Goal: Transaction & Acquisition: Book appointment/travel/reservation

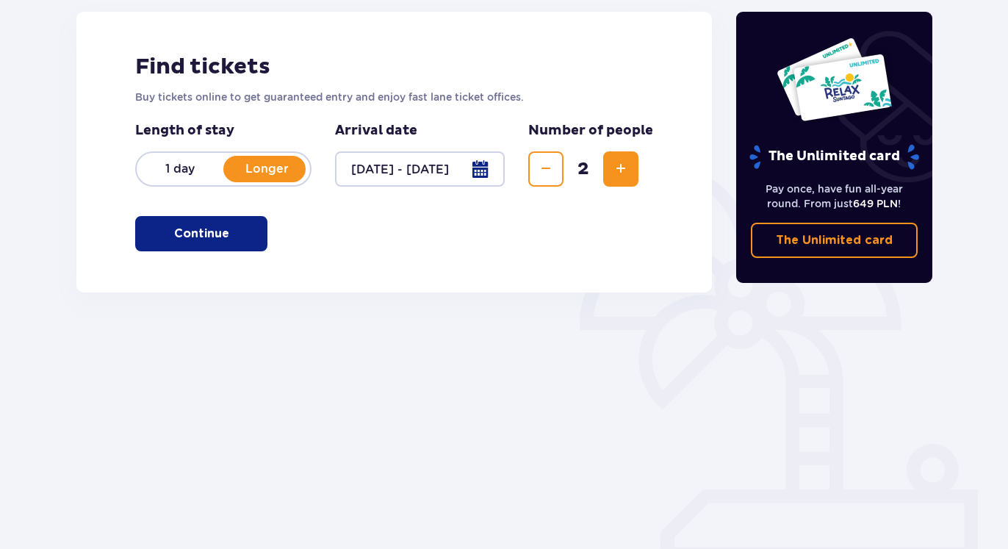
scroll to position [200, 0]
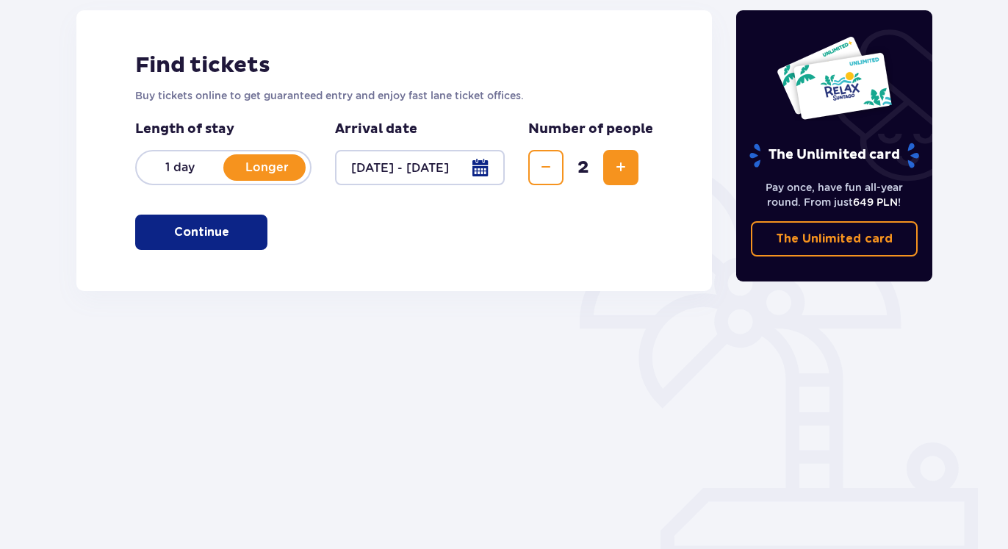
click at [190, 226] on p "Continue" at bounding box center [201, 232] width 55 height 16
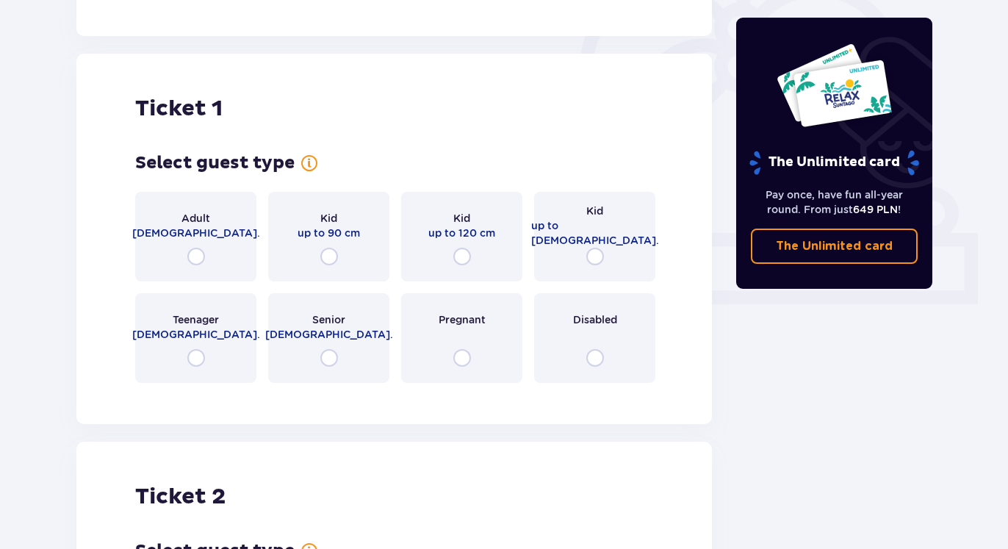
scroll to position [491, 0]
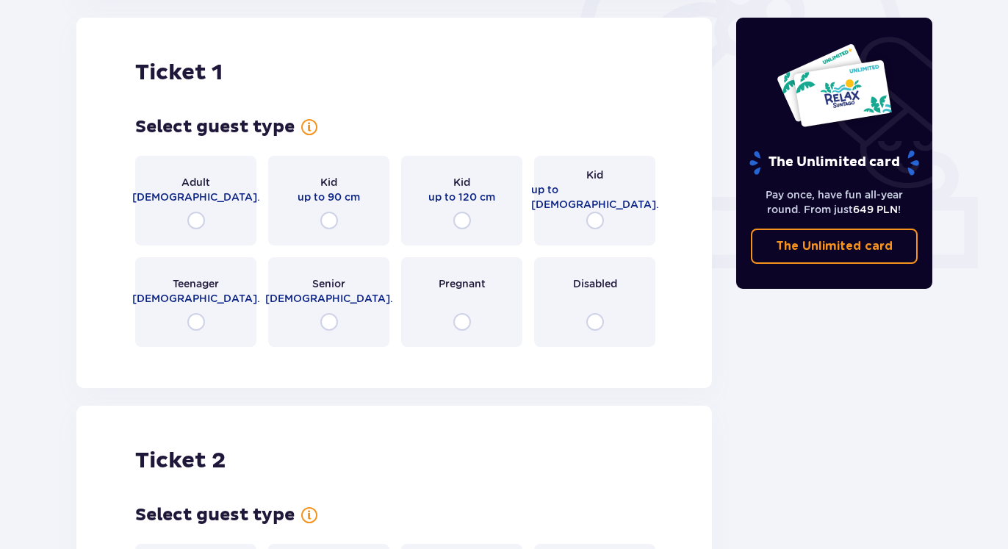
click at [195, 220] on input "radio" at bounding box center [196, 221] width 18 height 18
radio input "true"
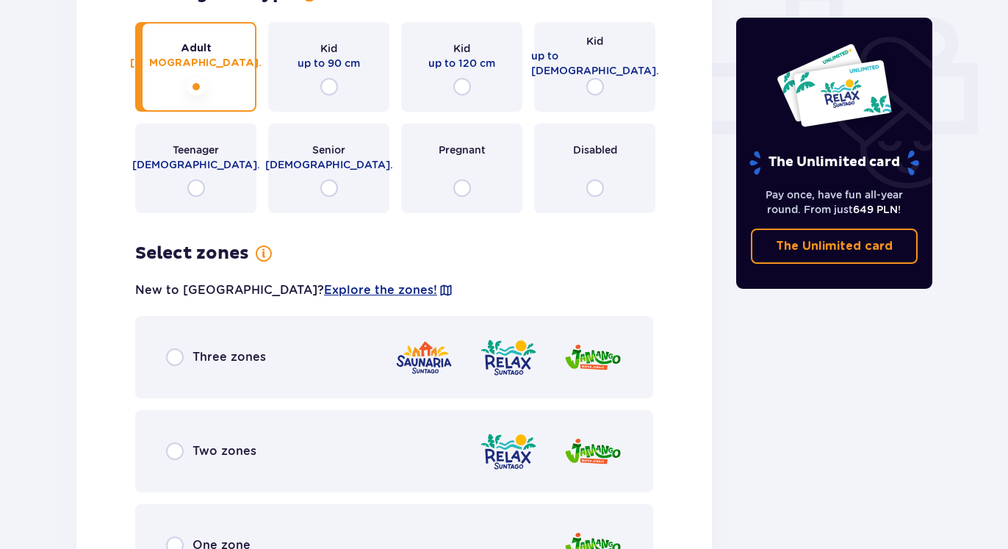
scroll to position [699, 0]
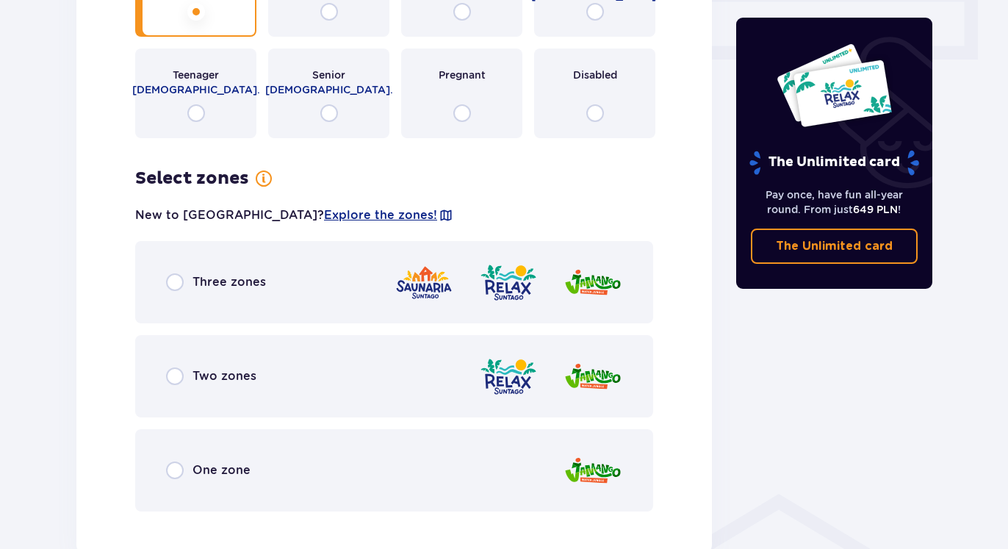
click at [201, 282] on span "Three zones" at bounding box center [228, 282] width 73 height 16
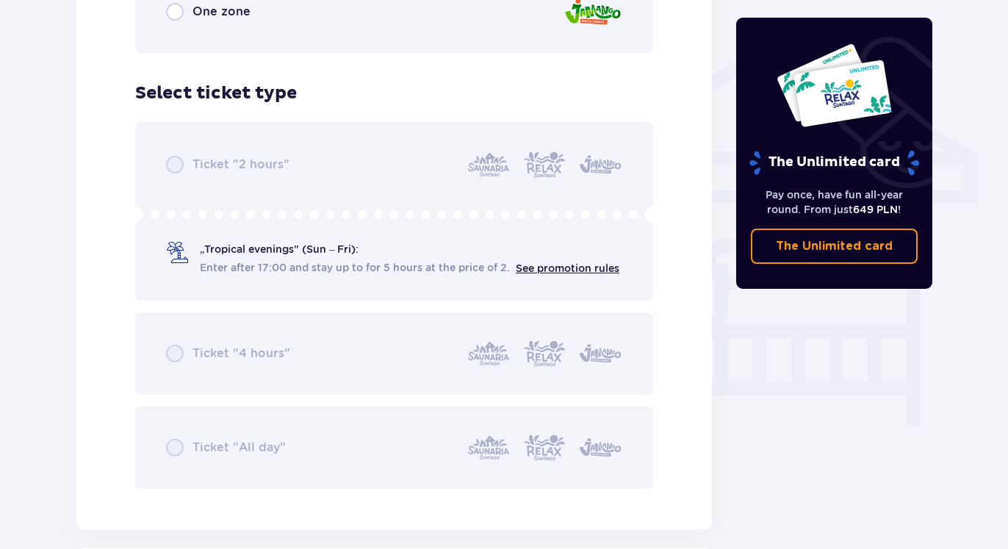
scroll to position [1222, 0]
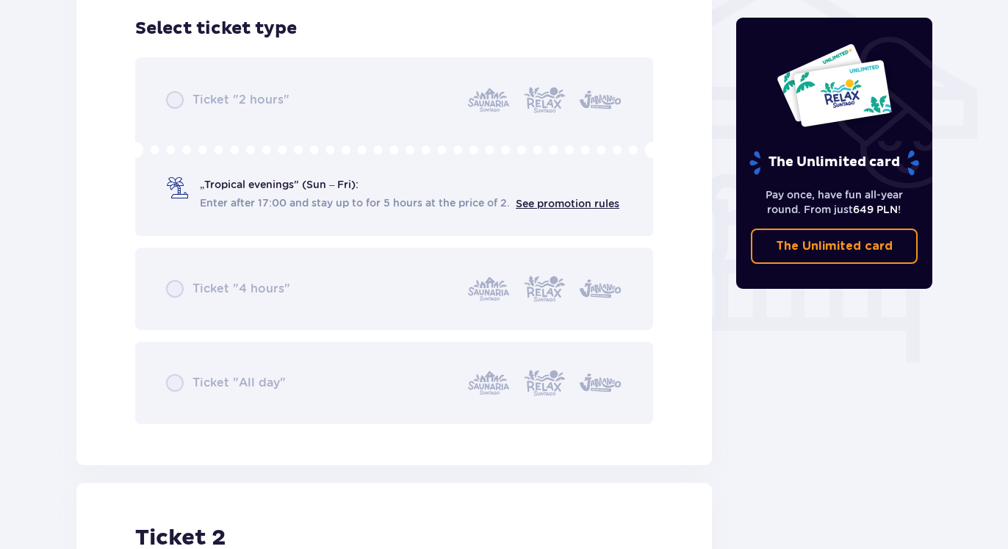
click at [176, 104] on div "Ticket "2 hours" „Tropical evenings" (Sun – Fri): Enter after 17:00 and stay up…" at bounding box center [394, 240] width 518 height 367
click at [192, 278] on div "Ticket "2 hours" „Tropical evenings" (Sun – Fri): Enter after 17:00 and stay up…" at bounding box center [394, 240] width 518 height 367
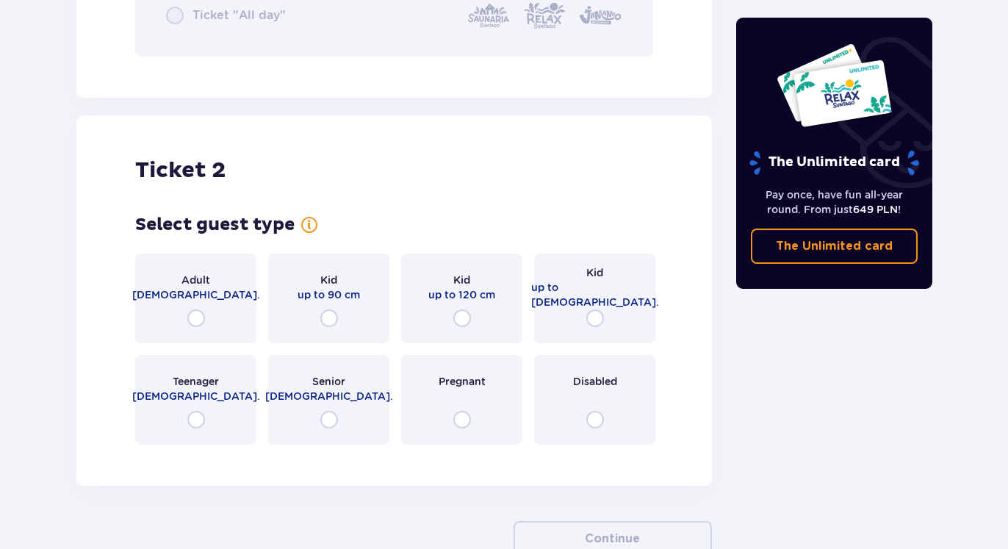
scroll to position [1597, 0]
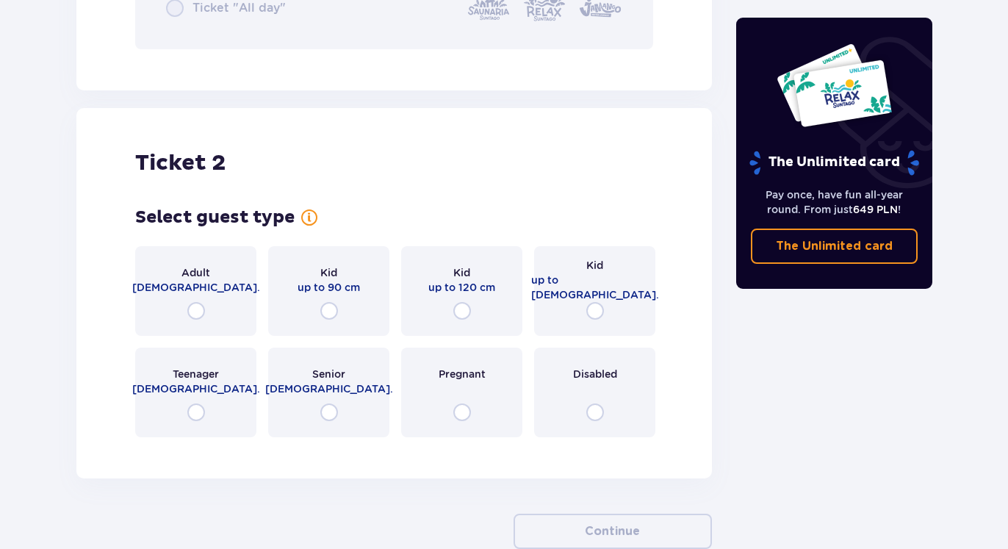
click at [199, 311] on input "radio" at bounding box center [196, 311] width 18 height 18
radio input "true"
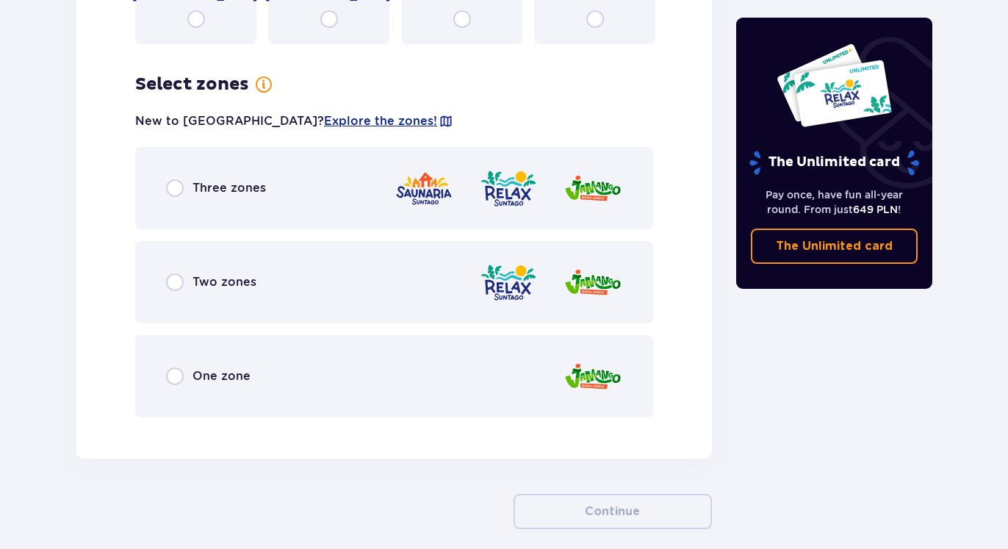
scroll to position [2046, 0]
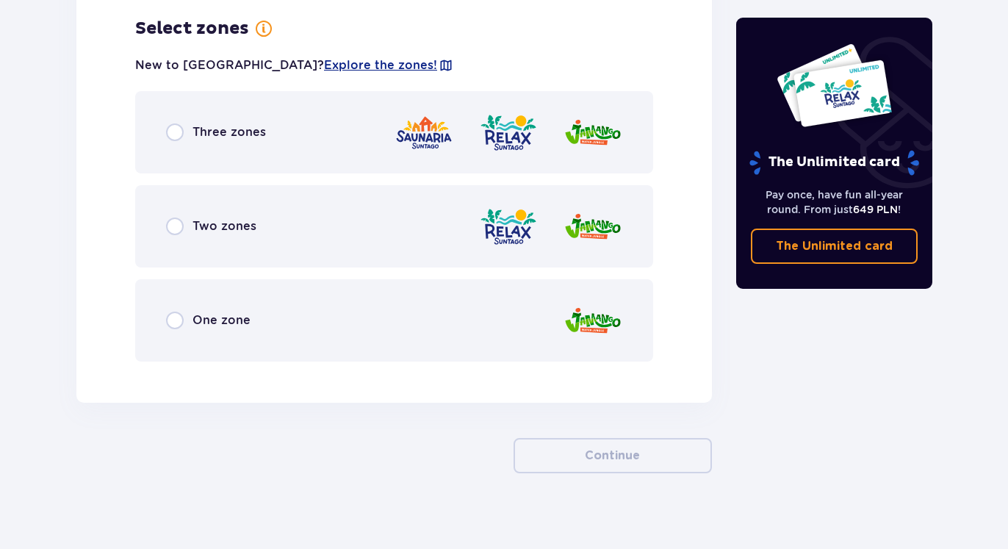
click at [231, 152] on div "Three zones" at bounding box center [394, 132] width 518 height 82
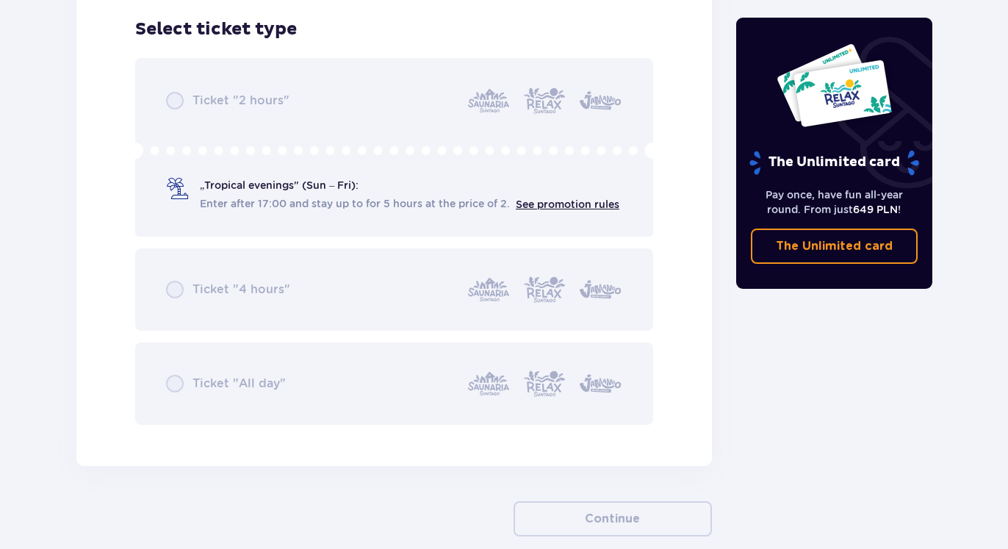
scroll to position [2419, 0]
click at [364, 397] on div "Ticket "2 hours" „Tropical evenings" (Sun – Fri): Enter after 17:00 and stay up…" at bounding box center [394, 240] width 518 height 367
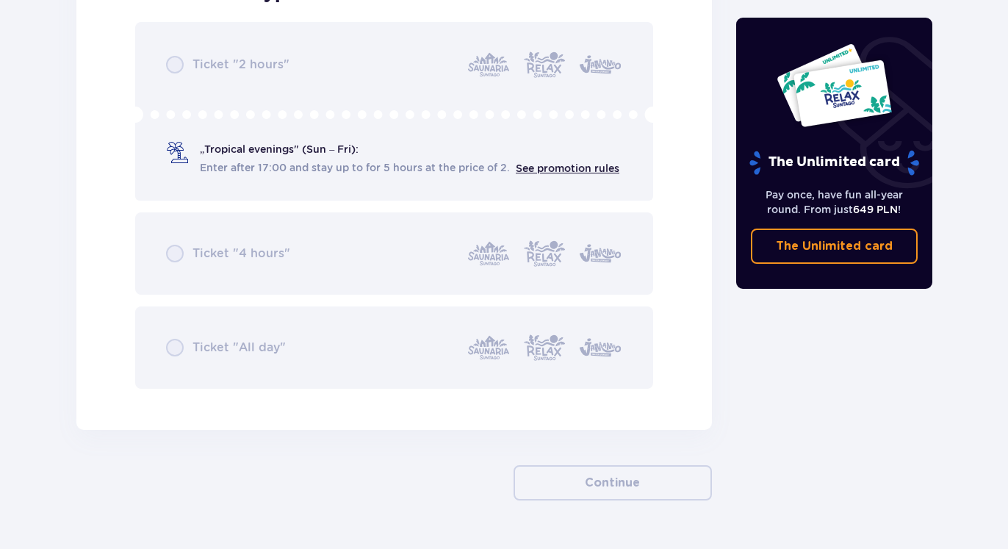
scroll to position [2494, 0]
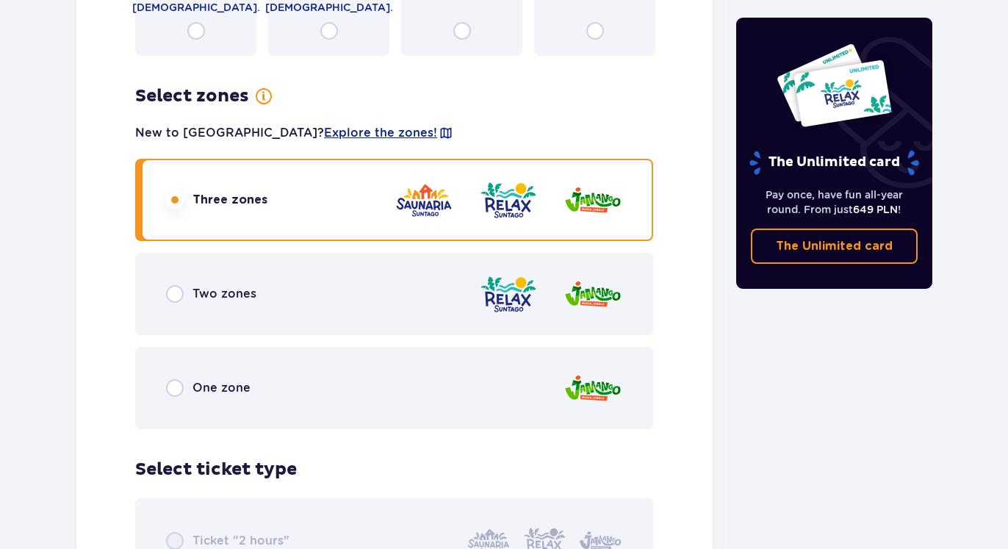
scroll to position [1970, 0]
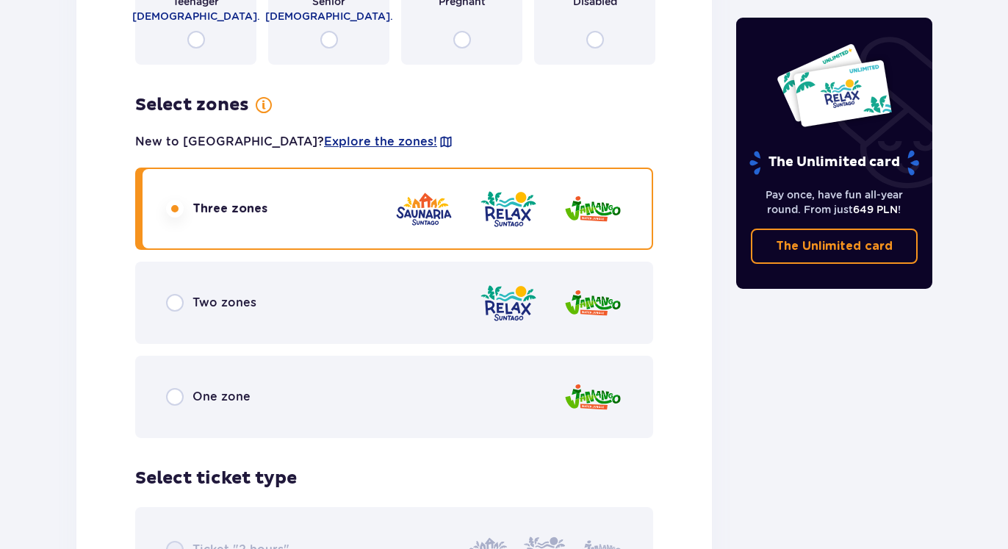
click at [279, 330] on div "Two zones" at bounding box center [394, 303] width 518 height 82
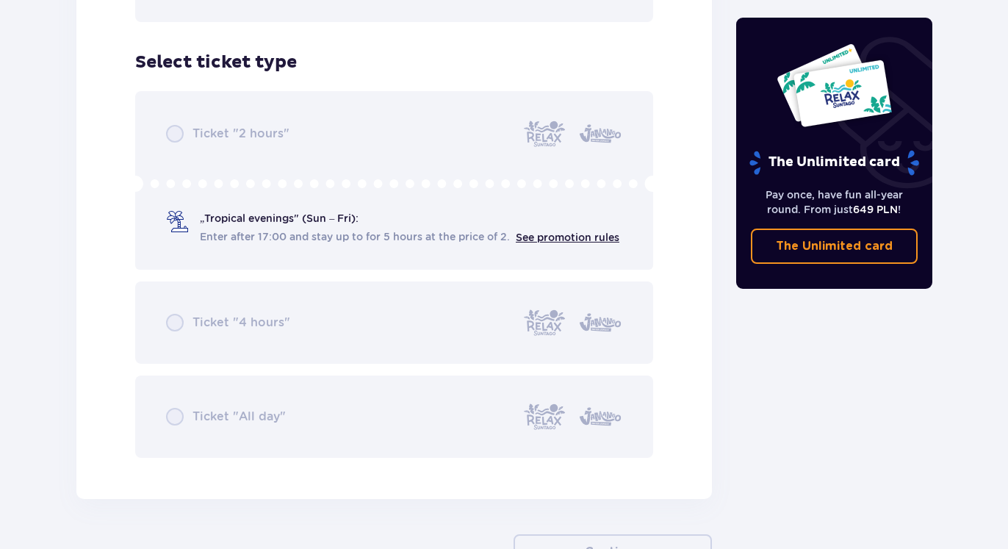
scroll to position [2419, 0]
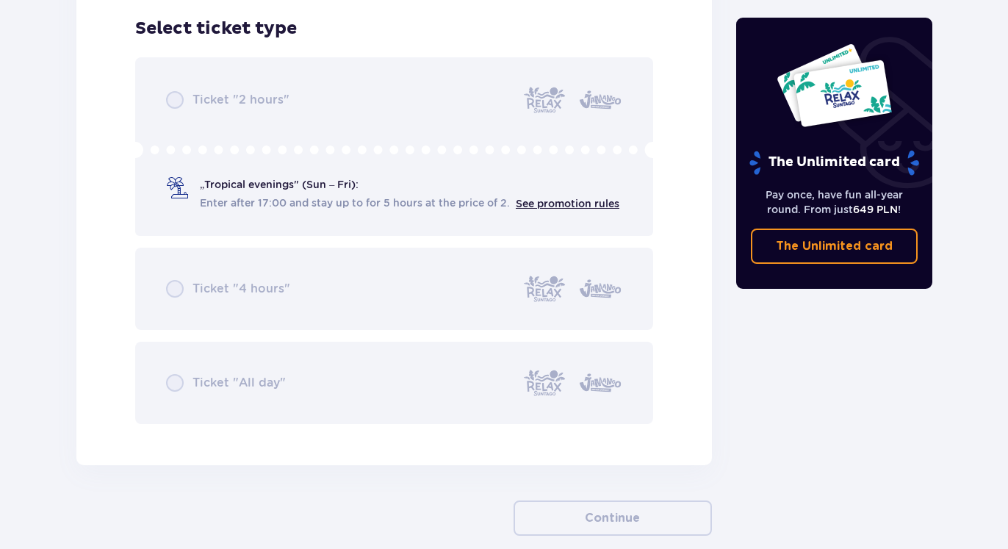
click at [314, 203] on div "Ticket "2 hours" „Tropical evenings" (Sun – Fri): Enter after 17:00 and stay up…" at bounding box center [394, 240] width 518 height 367
click at [322, 187] on div "Ticket "2 hours" „Tropical evenings" (Sun – Fri): Enter after 17:00 and stay up…" at bounding box center [394, 240] width 518 height 367
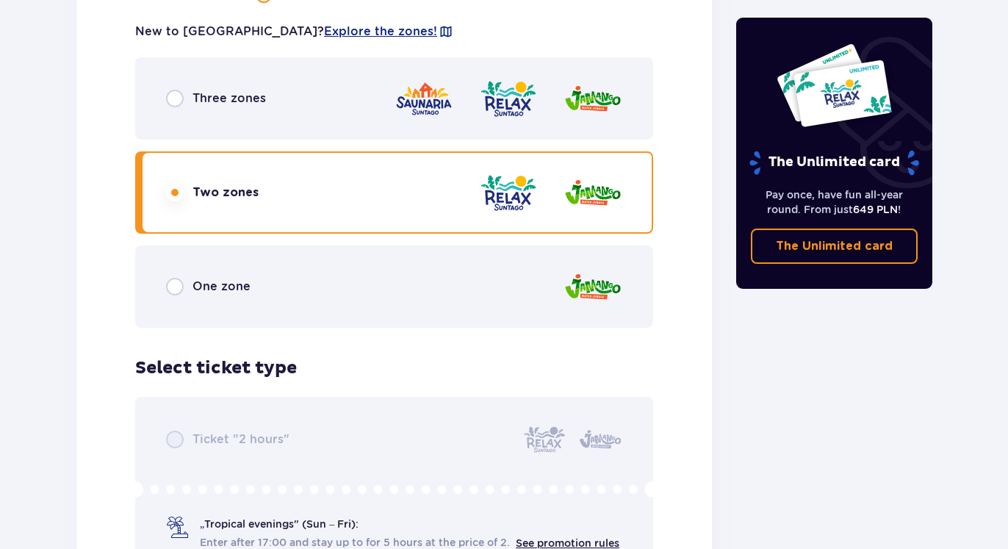
scroll to position [2045, 0]
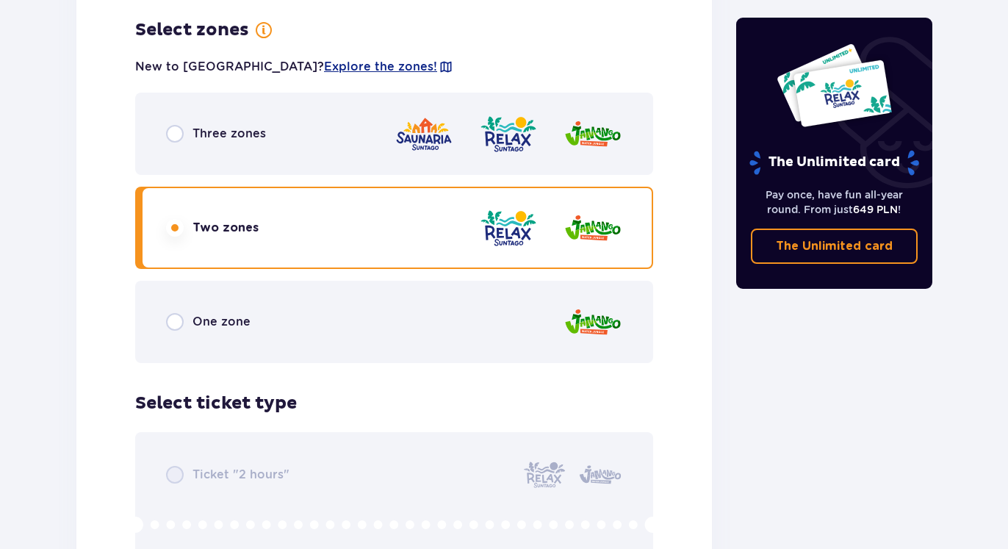
click at [261, 138] on span "Three zones" at bounding box center [228, 134] width 73 height 16
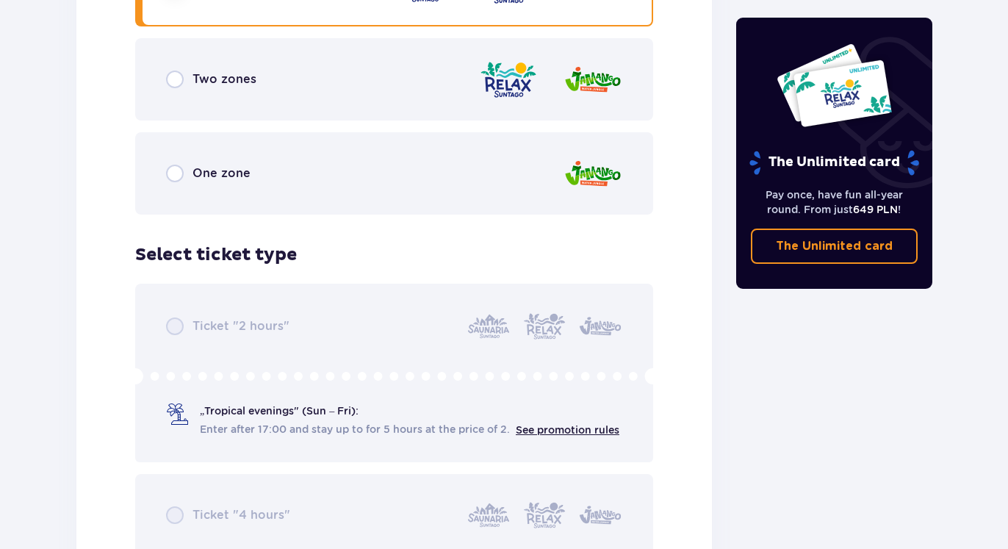
scroll to position [2194, 0]
click at [584, 429] on div "Ticket "2 hours" „Tropical evenings" (Sun – Fri): Enter after 17:00 and stay up…" at bounding box center [394, 465] width 518 height 367
click at [580, 426] on div "Ticket "2 hours" „Tropical evenings" (Sun – Fri): Enter after 17:00 and stay up…" at bounding box center [394, 465] width 518 height 367
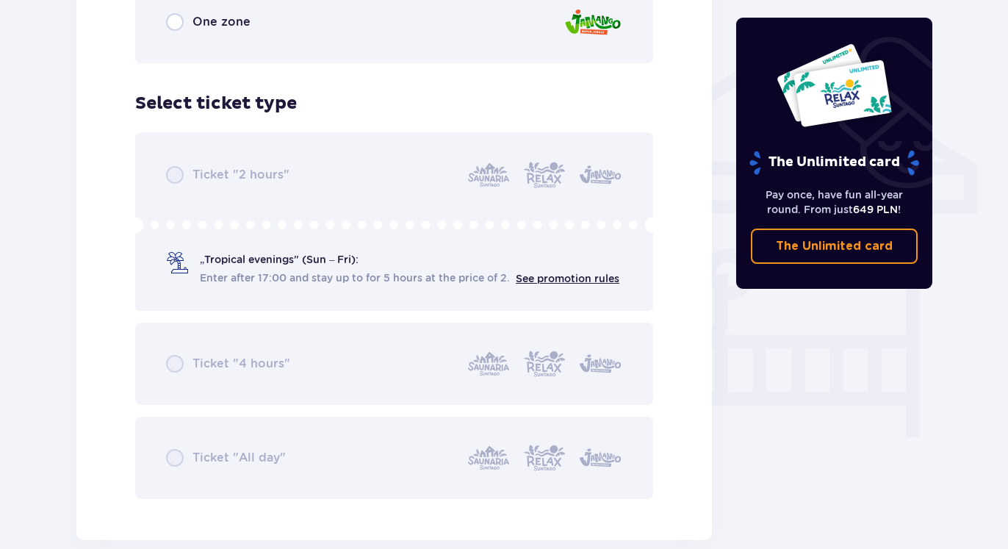
scroll to position [1070, 0]
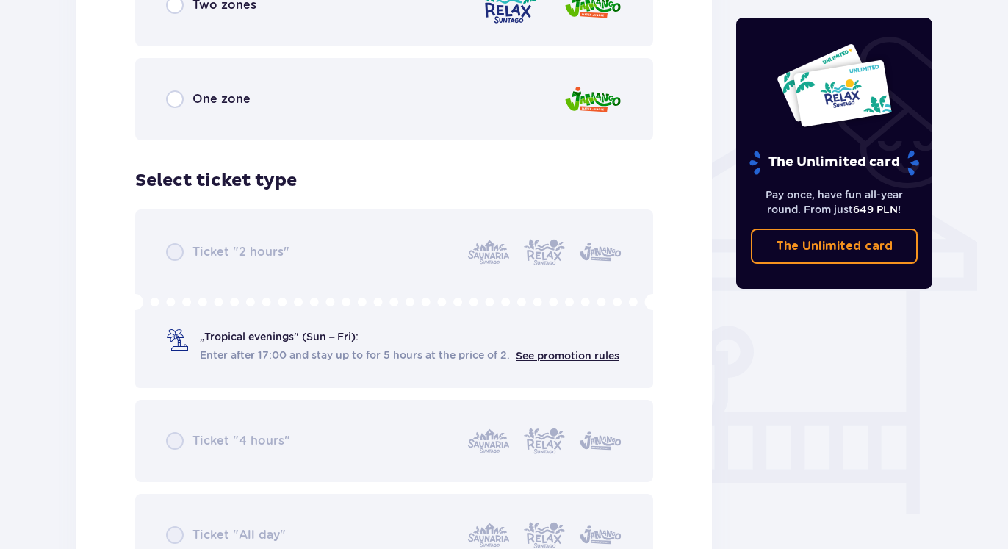
drag, startPoint x: 295, startPoint y: 318, endPoint x: 292, endPoint y: 331, distance: 13.5
click at [293, 328] on div "Ticket "2 hours" „Tropical evenings" (Sun – Fri): Enter after 17:00 and stay up…" at bounding box center [394, 392] width 518 height 367
click at [292, 338] on div "Ticket "2 hours" „Tropical evenings" (Sun – Fri): Enter after 17:00 and stay up…" at bounding box center [394, 392] width 518 height 367
click at [649, 348] on div "Ticket "2 hours" „Tropical evenings" (Sun – Fri): Enter after 17:00 and stay up…" at bounding box center [394, 392] width 518 height 367
click at [254, 325] on div "Ticket "2 hours" „Tropical evenings" (Sun – Fri): Enter after 17:00 and stay up…" at bounding box center [394, 392] width 518 height 367
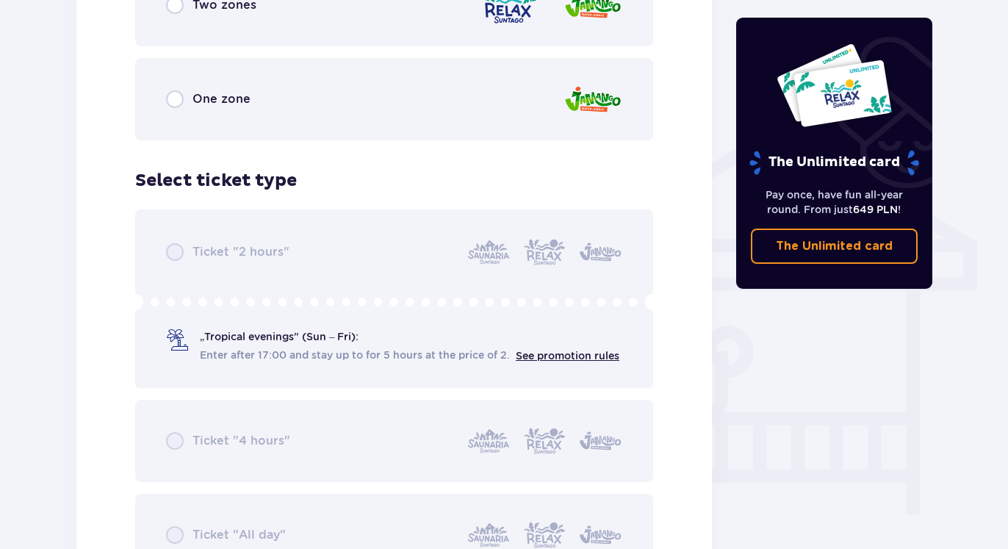
click at [183, 264] on div "Ticket "2 hours" „Tropical evenings" (Sun – Fri): Enter after 17:00 and stay up…" at bounding box center [394, 392] width 518 height 367
click at [181, 263] on div "Ticket "2 hours" „Tropical evenings" (Sun – Fri): Enter after 17:00 and stay up…" at bounding box center [394, 392] width 518 height 367
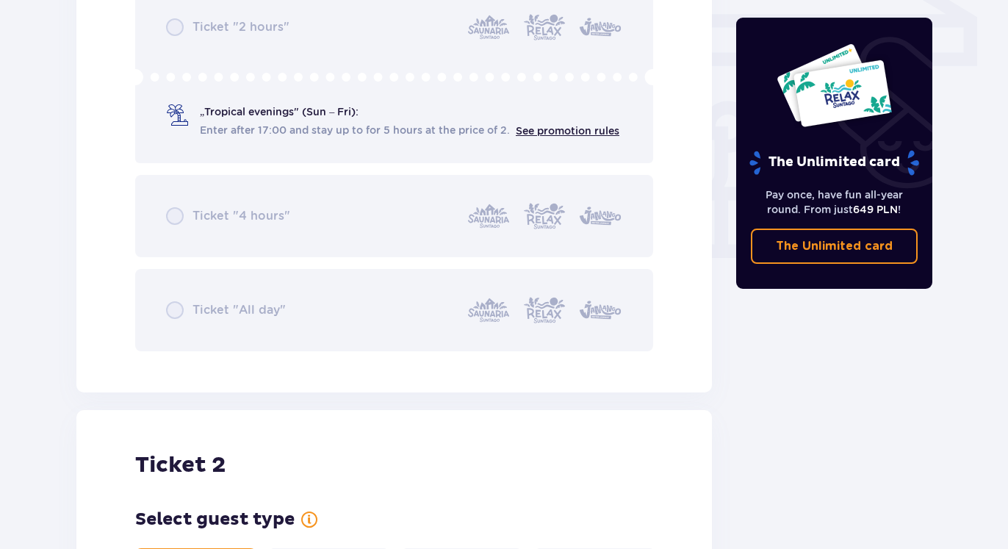
click at [228, 216] on div "Ticket "2 hours" „Tropical evenings" (Sun – Fri): Enter after 17:00 and stay up…" at bounding box center [394, 168] width 518 height 367
click at [231, 298] on div "Ticket "2 hours" „Tropical evenings" (Sun – Fri): Enter after 17:00 and stay up…" at bounding box center [394, 168] width 518 height 367
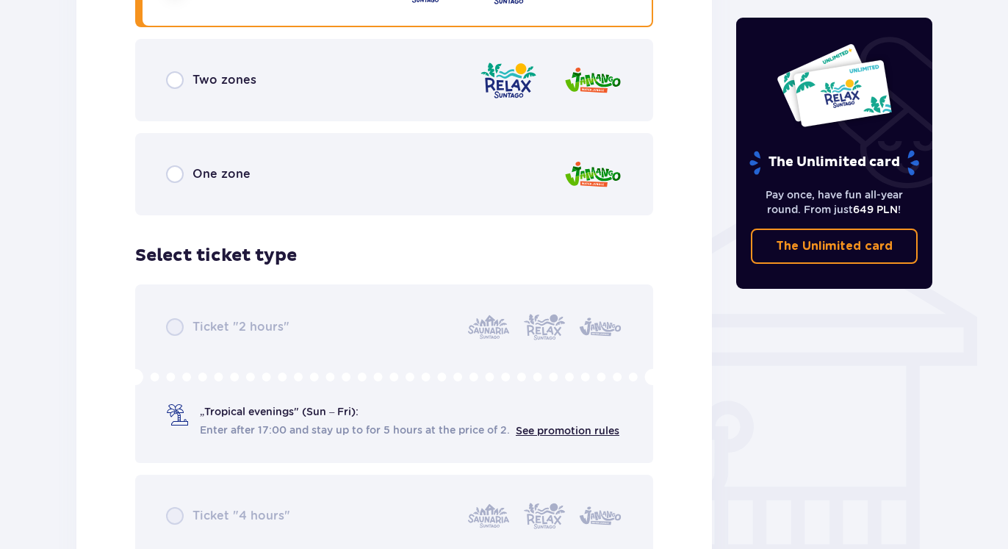
scroll to position [696, 0]
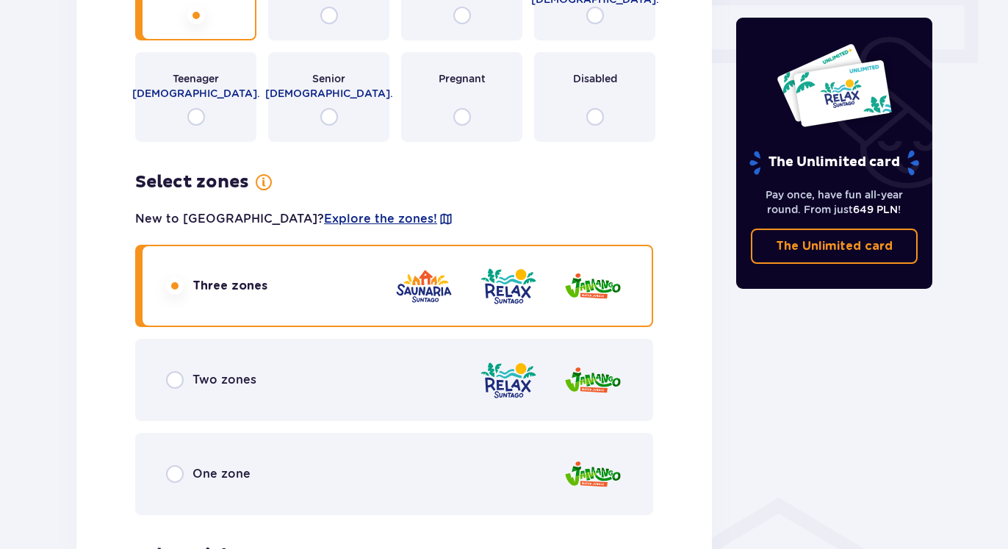
click at [317, 361] on div "Two zones" at bounding box center [394, 380] width 518 height 82
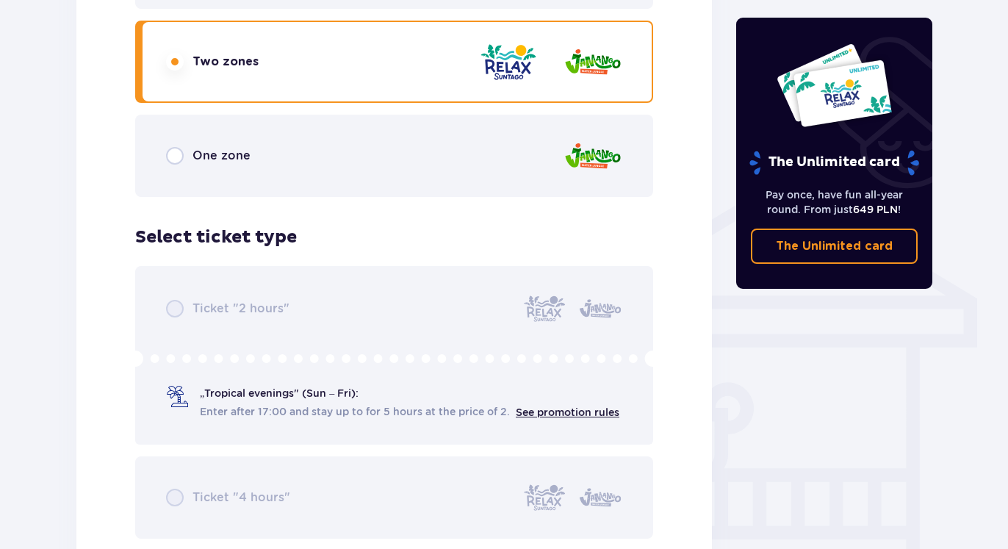
scroll to position [1070, 0]
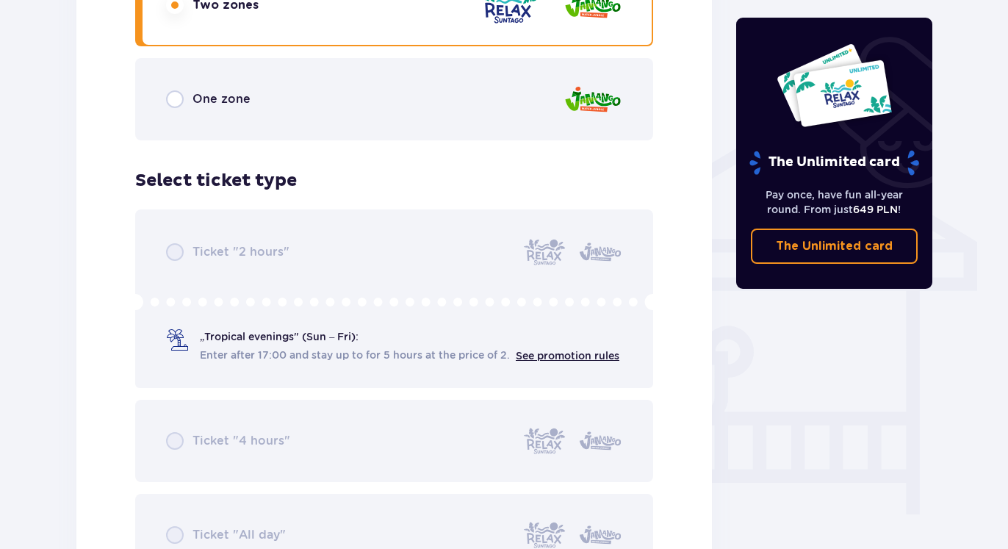
click at [370, 89] on div "One zone" at bounding box center [394, 99] width 518 height 82
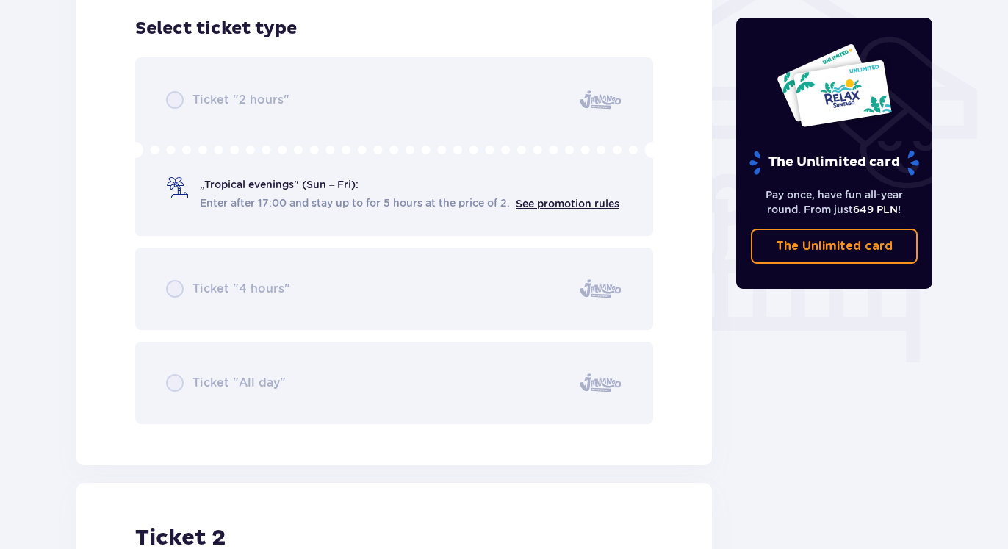
scroll to position [848, 0]
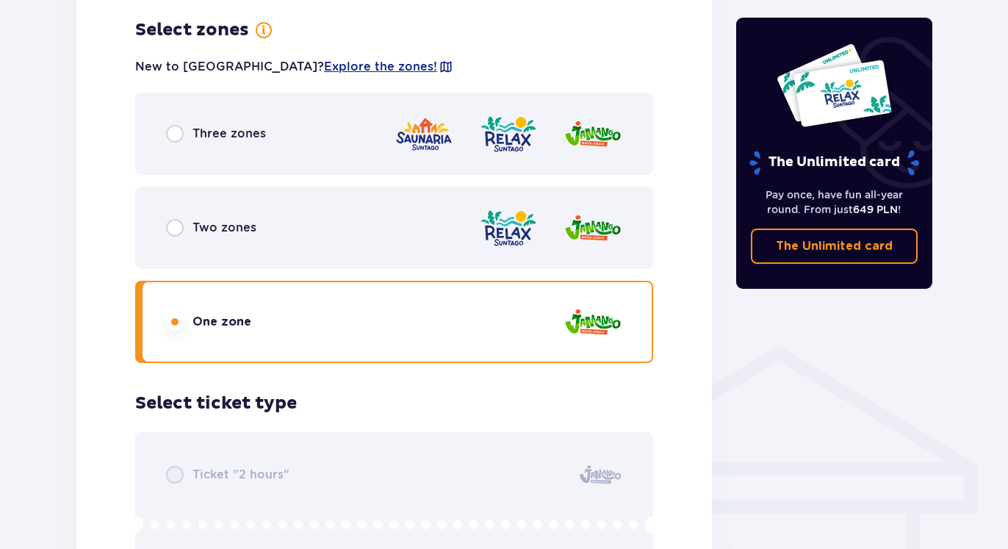
click at [406, 212] on div "Two zones" at bounding box center [394, 228] width 518 height 82
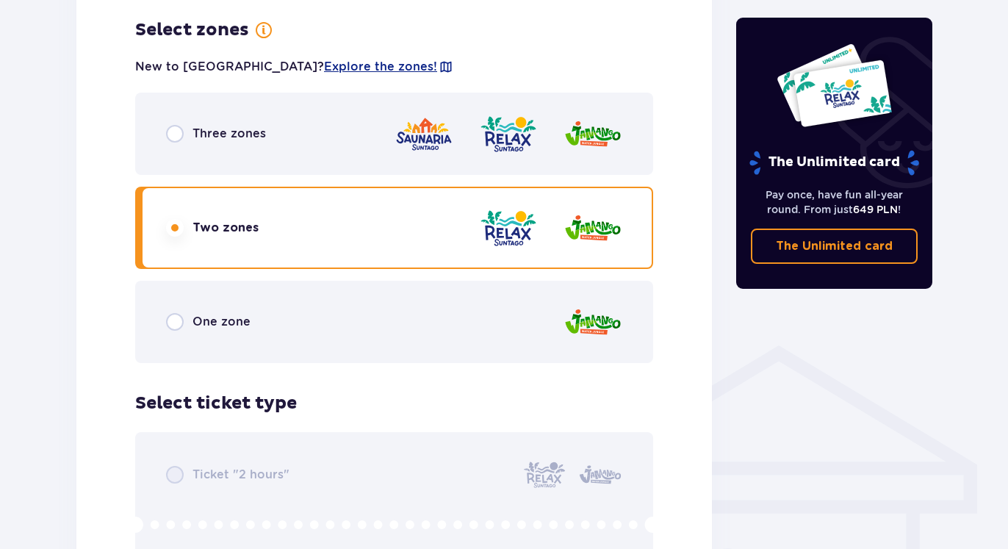
click at [400, 139] on img at bounding box center [424, 134] width 59 height 42
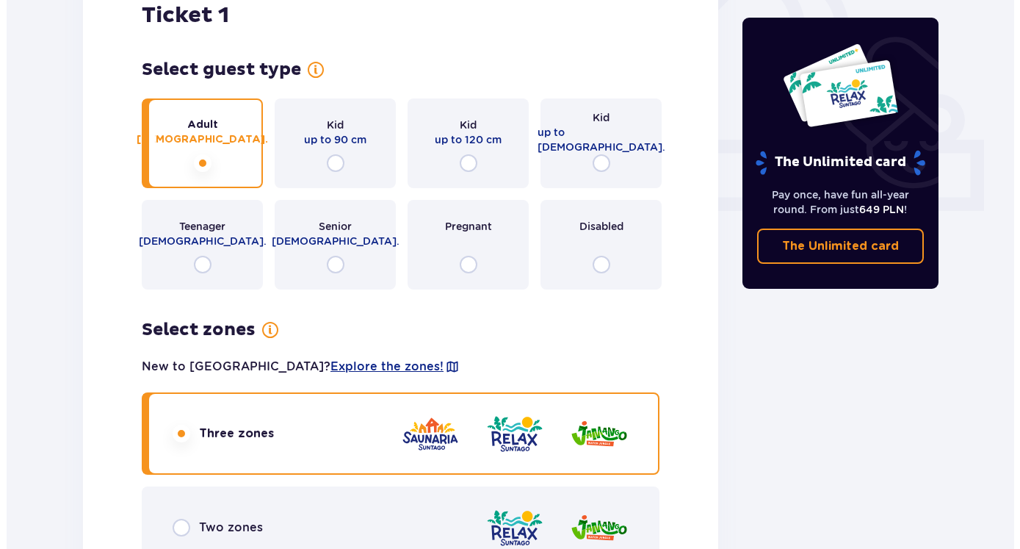
scroll to position [248, 0]
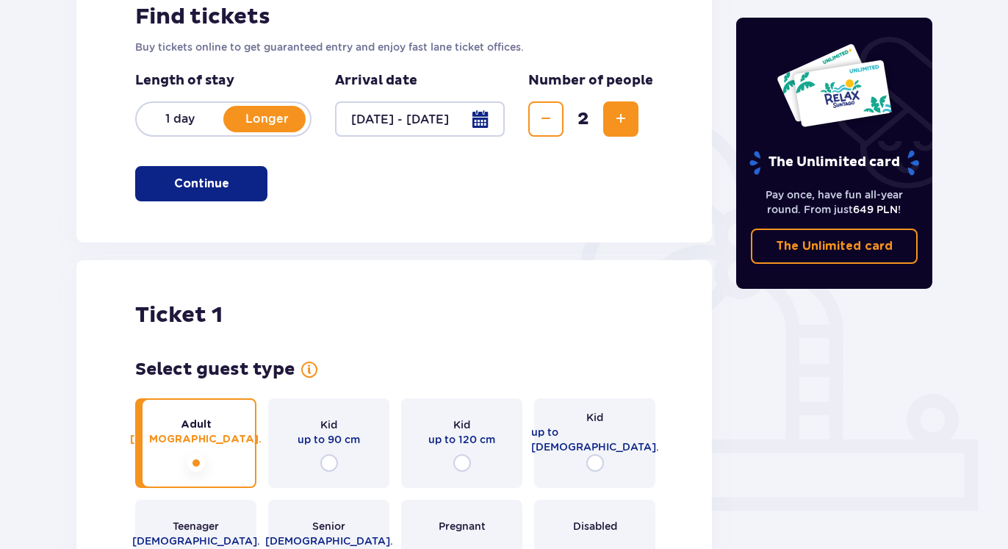
click at [392, 118] on div at bounding box center [420, 118] width 170 height 35
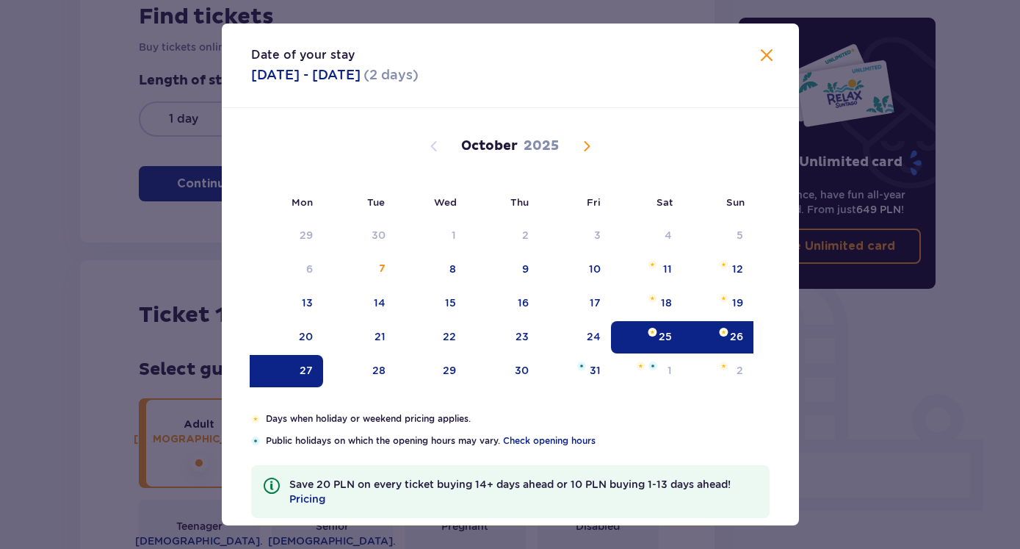
click at [730, 331] on div "26" at bounding box center [736, 336] width 13 height 15
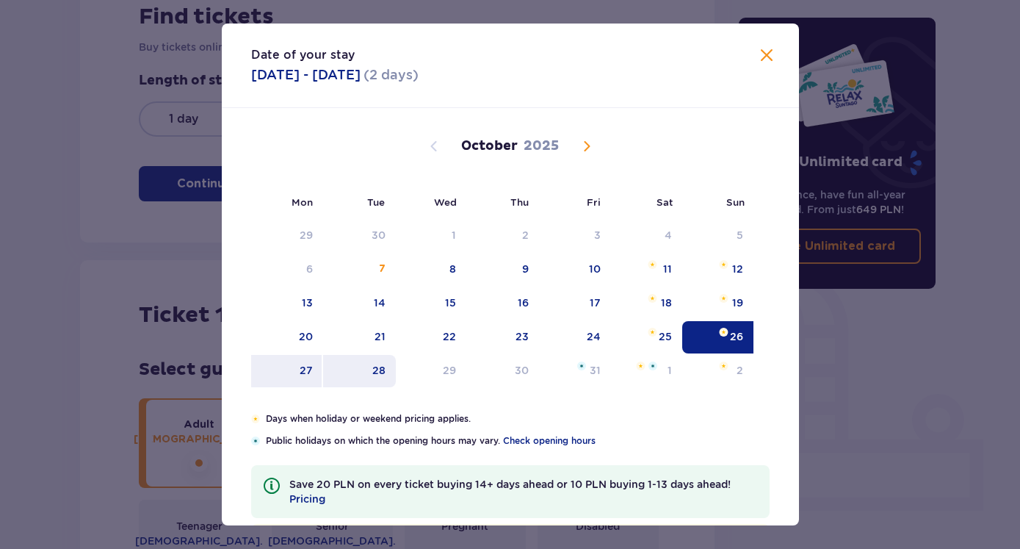
click at [336, 372] on div "28" at bounding box center [359, 371] width 73 height 32
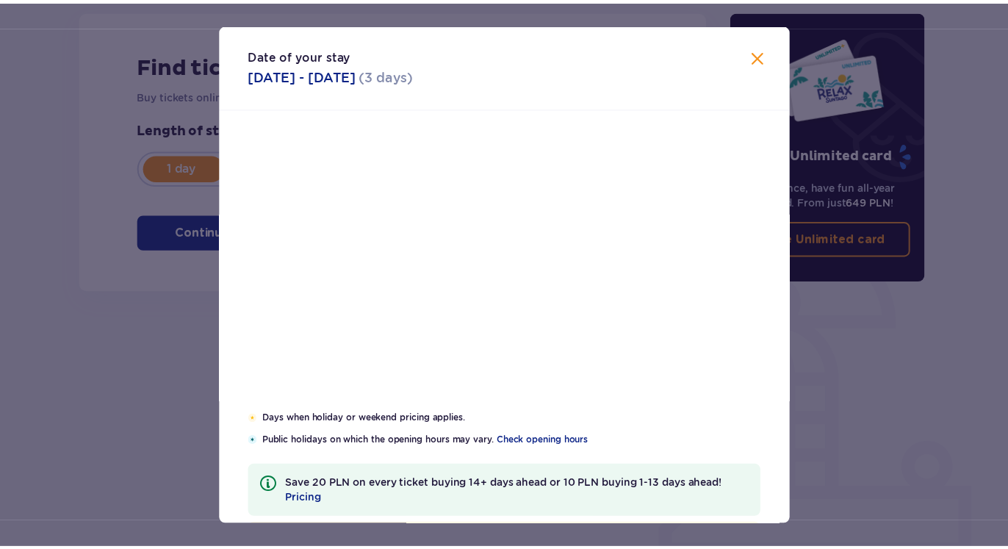
scroll to position [200, 0]
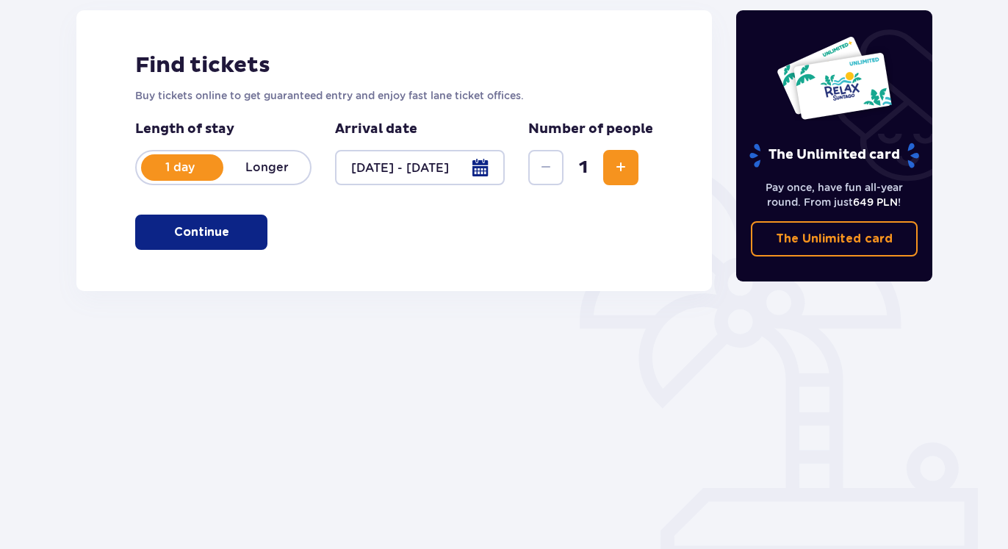
click at [635, 167] on button "Increase" at bounding box center [620, 167] width 35 height 35
click at [150, 225] on button "Continue" at bounding box center [201, 232] width 132 height 35
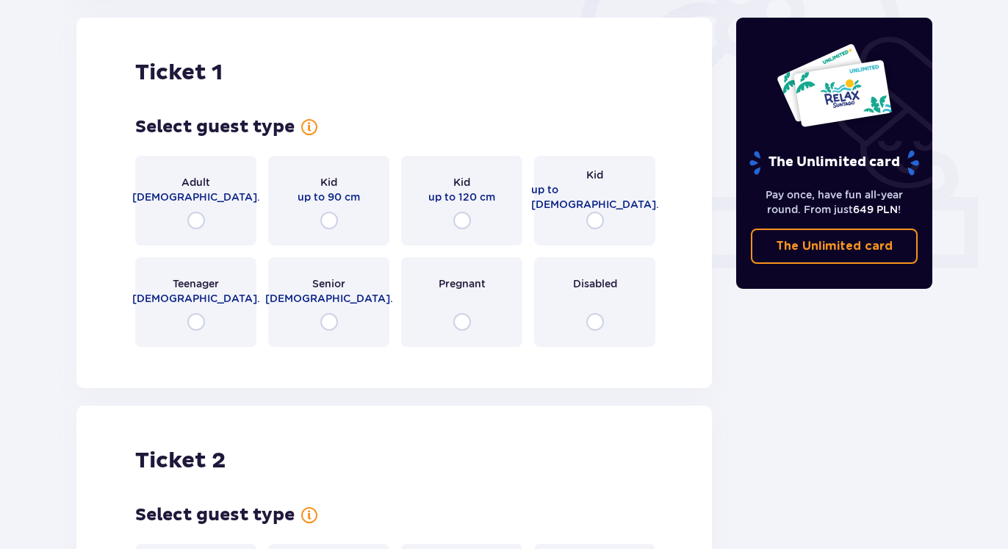
scroll to position [266, 0]
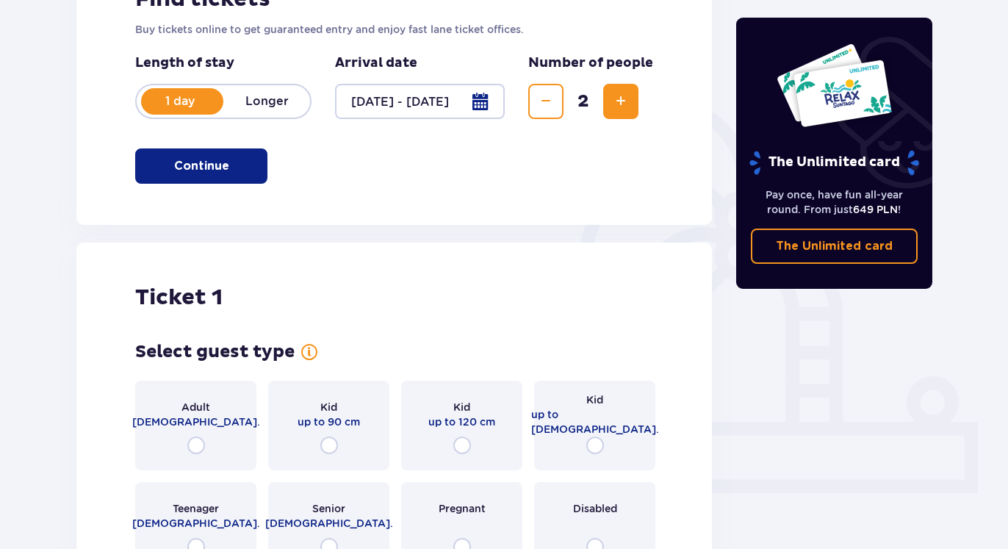
click at [237, 417] on div "Adult [DEMOGRAPHIC_DATA]." at bounding box center [195, 426] width 121 height 90
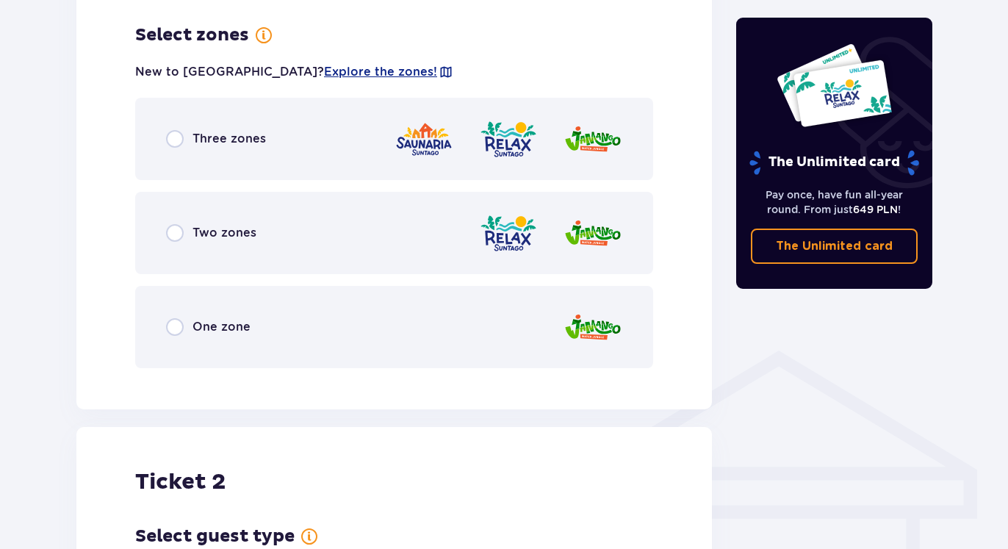
scroll to position [849, 0]
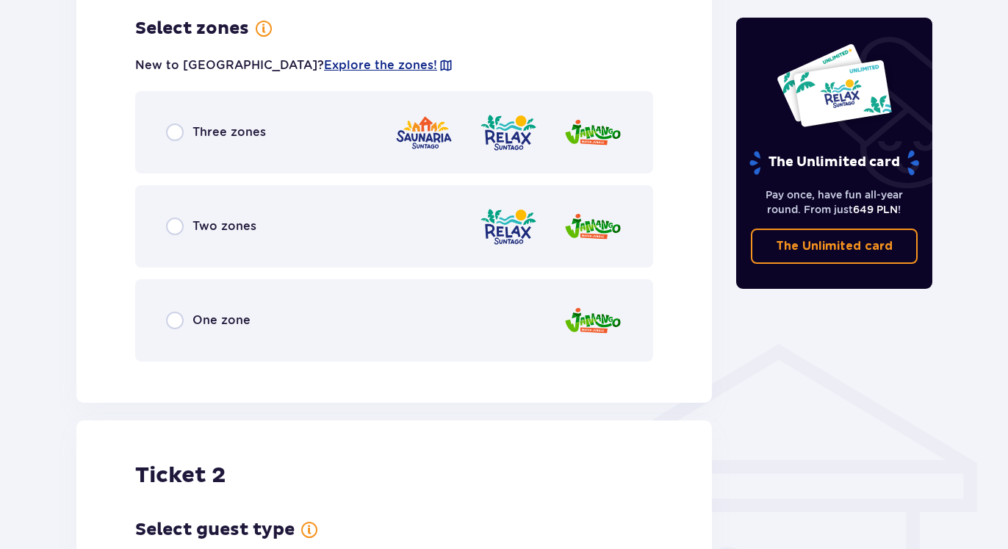
click at [284, 162] on div "Three zones" at bounding box center [394, 132] width 518 height 82
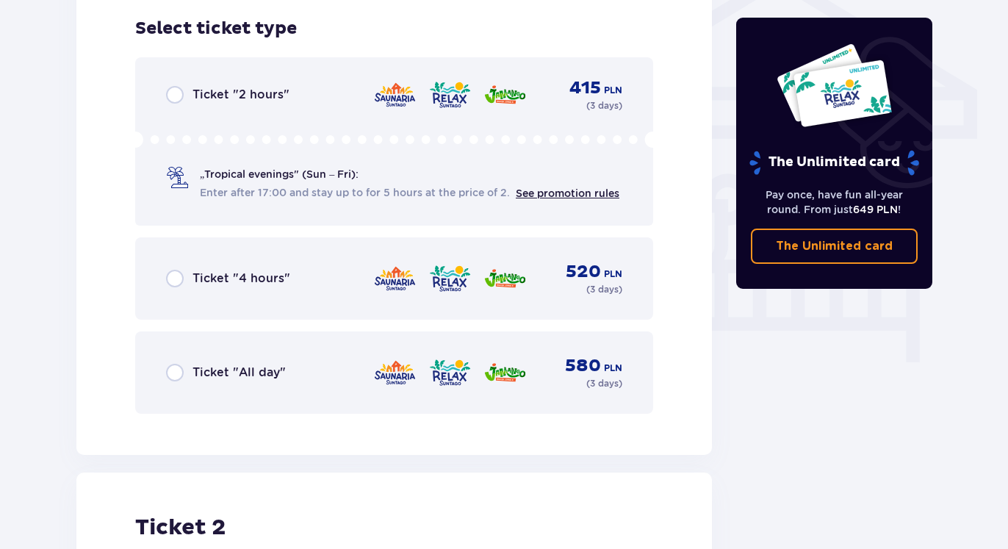
click at [289, 98] on div "Ticket "2 hours" 415 PLN ( 3 days )" at bounding box center [394, 94] width 456 height 21
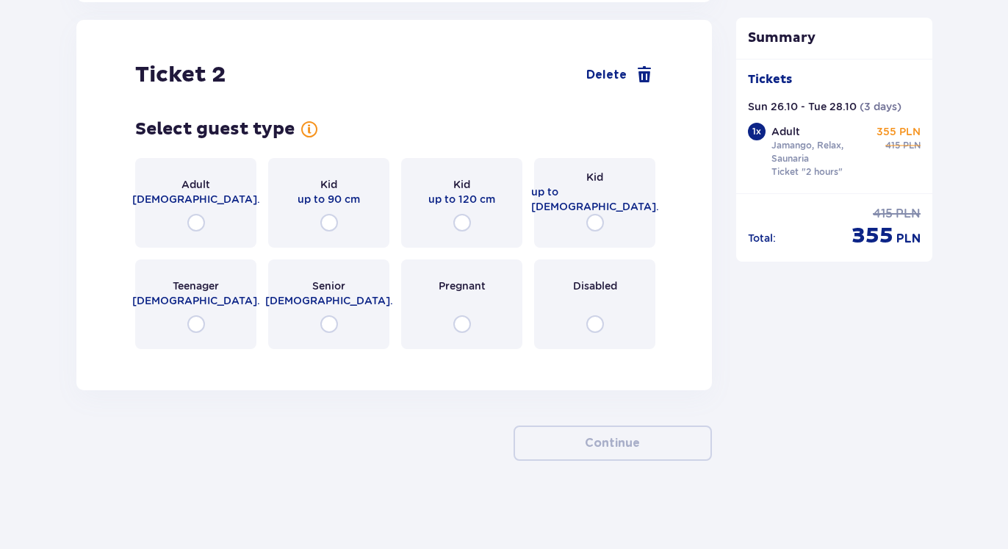
click at [179, 210] on div "Adult [DEMOGRAPHIC_DATA]." at bounding box center [195, 203] width 121 height 90
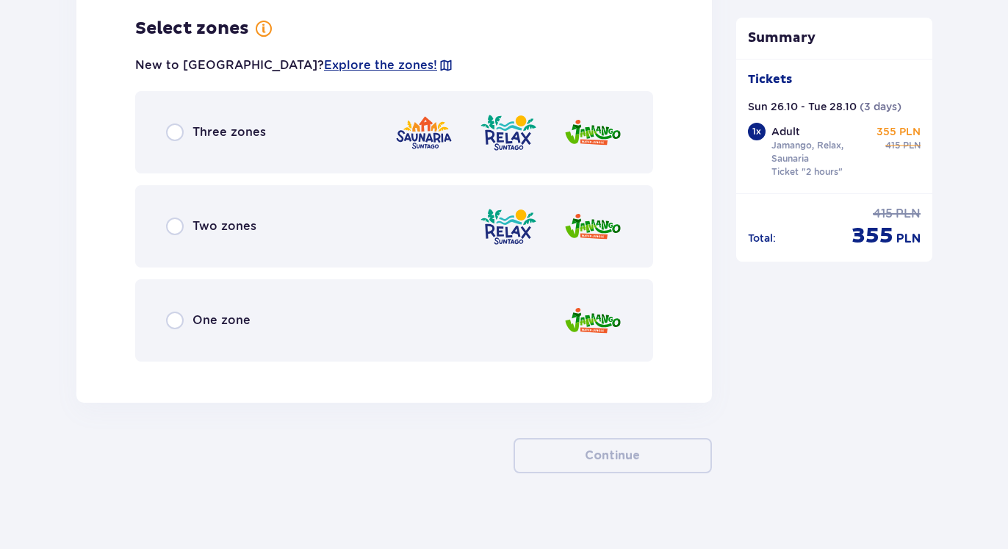
click at [352, 151] on div "Three zones" at bounding box center [394, 132] width 518 height 82
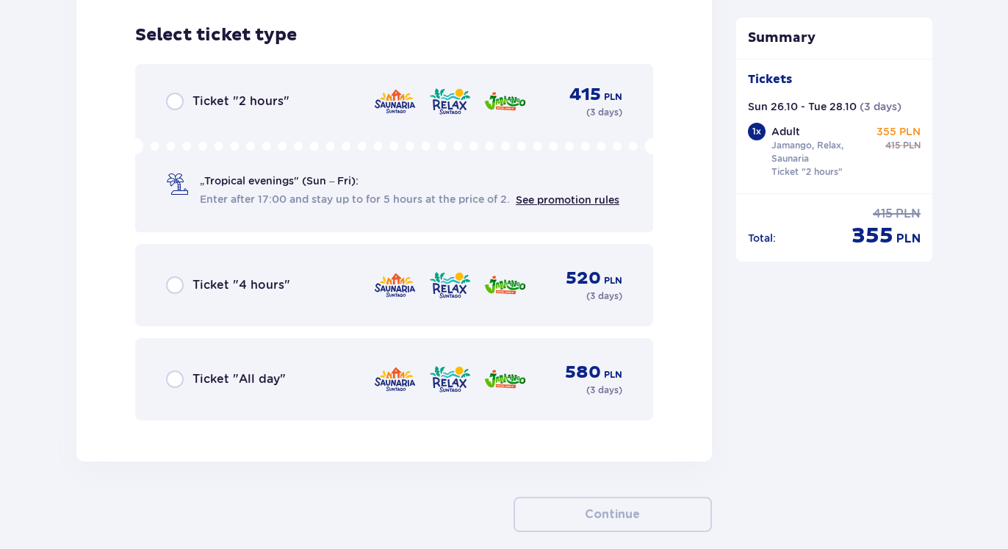
scroll to position [2409, 0]
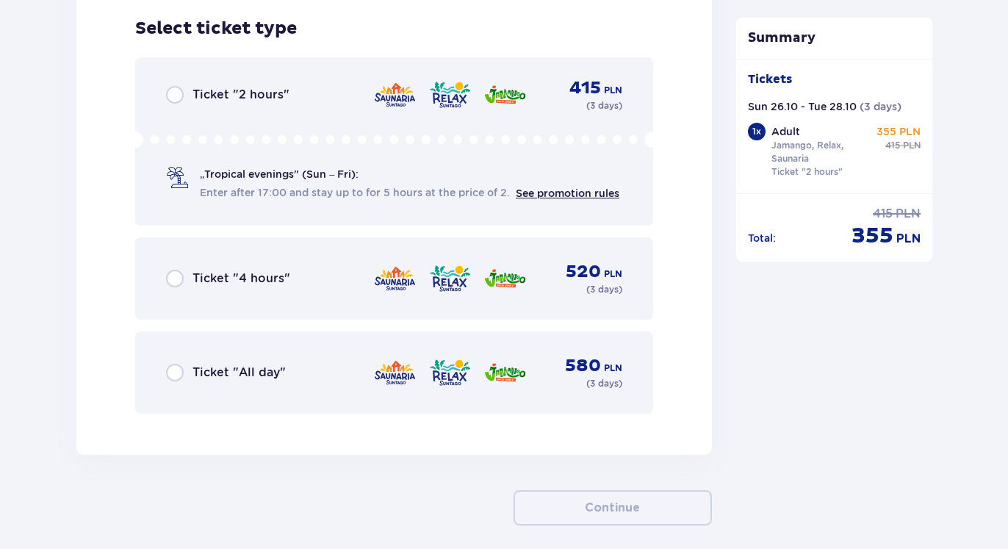
click at [317, 117] on div "Ticket "2 hours" 415 PLN ( 3 days ) „Tropical evenings" (Sun – Fri): Enter afte…" at bounding box center [394, 141] width 518 height 168
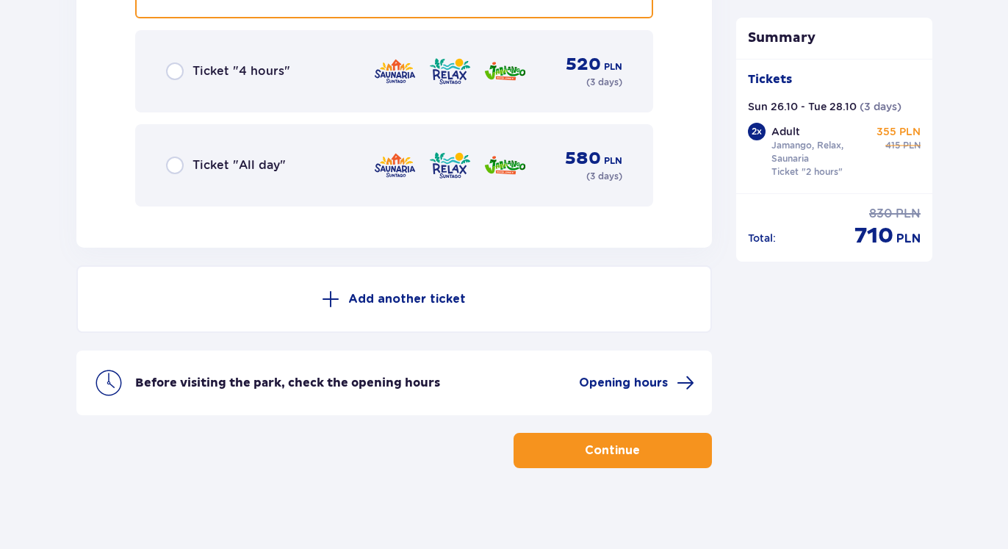
scroll to position [2548, 0]
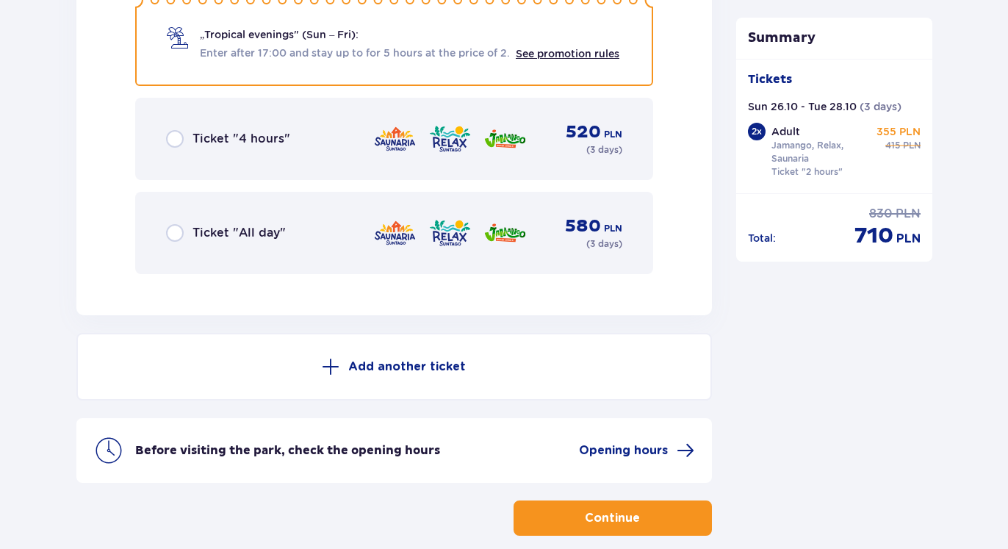
click at [308, 230] on div "Ticket "All day" 580 PLN ( 3 days )" at bounding box center [394, 232] width 456 height 35
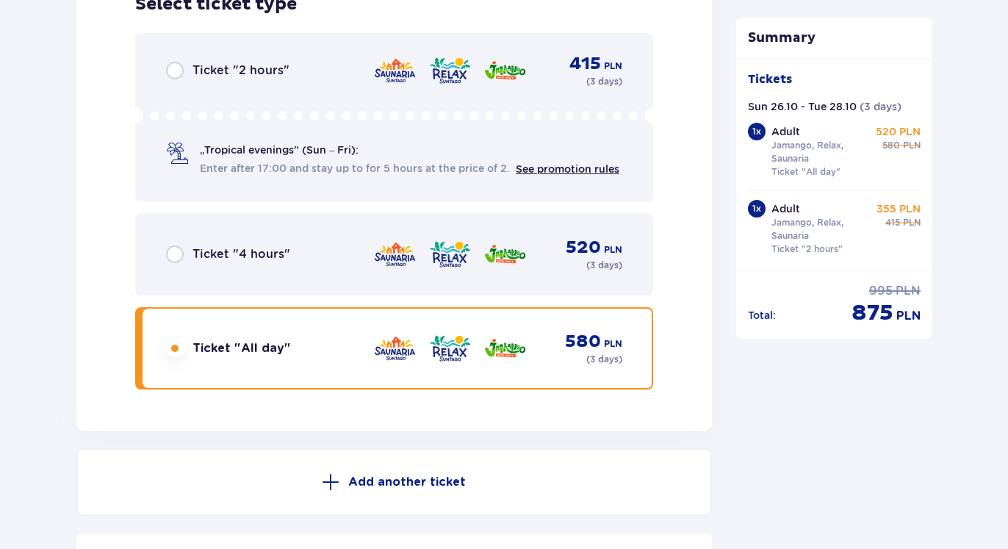
scroll to position [2133, 0]
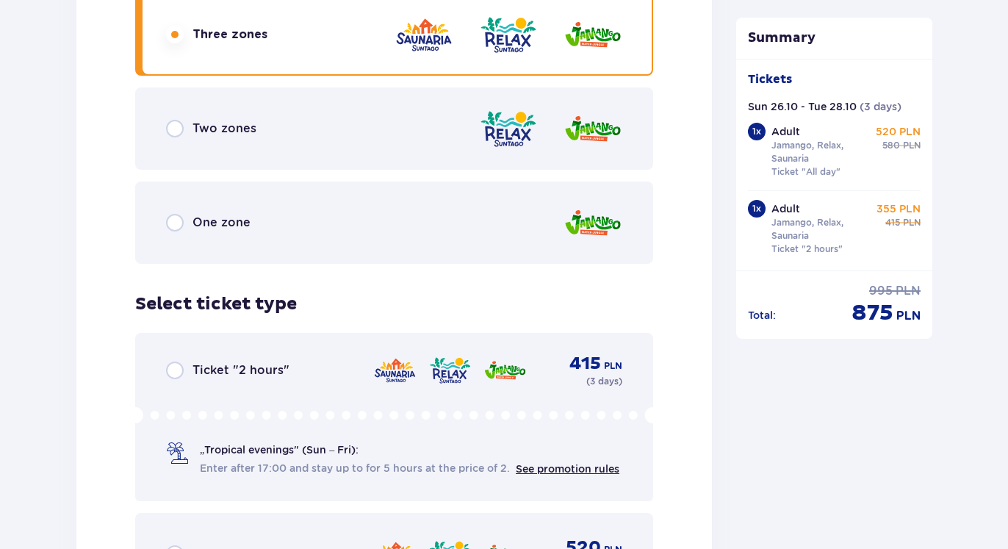
click at [314, 355] on div "Ticket "2 hours" 415 PLN ( 3 days ) „Tropical evenings" (Sun – Fri): Enter afte…" at bounding box center [394, 417] width 518 height 168
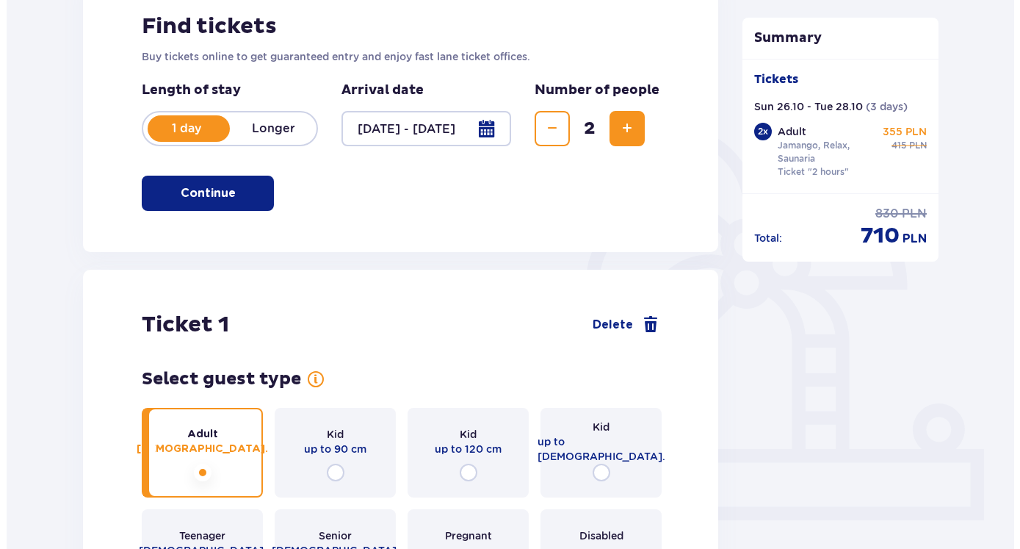
scroll to position [226, 0]
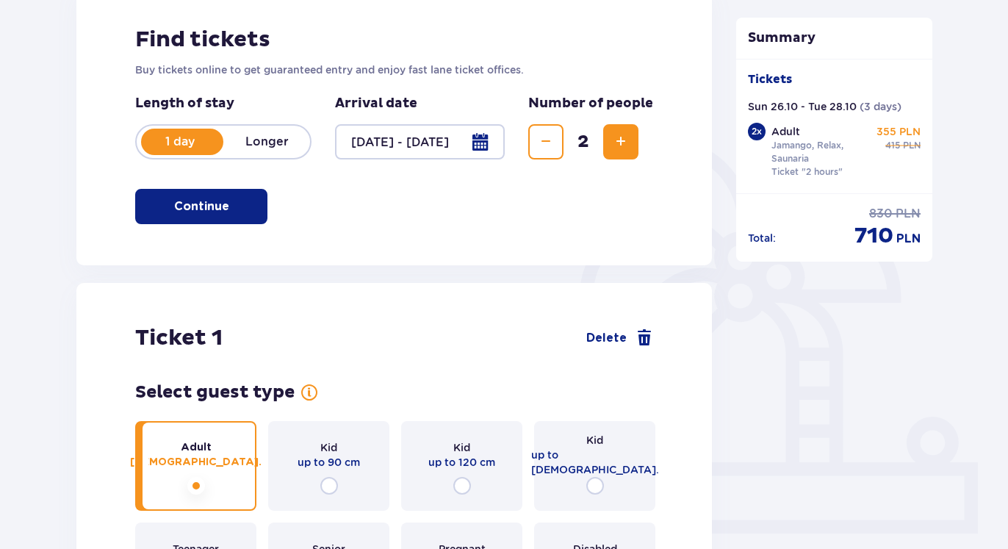
click at [353, 145] on div at bounding box center [420, 141] width 170 height 35
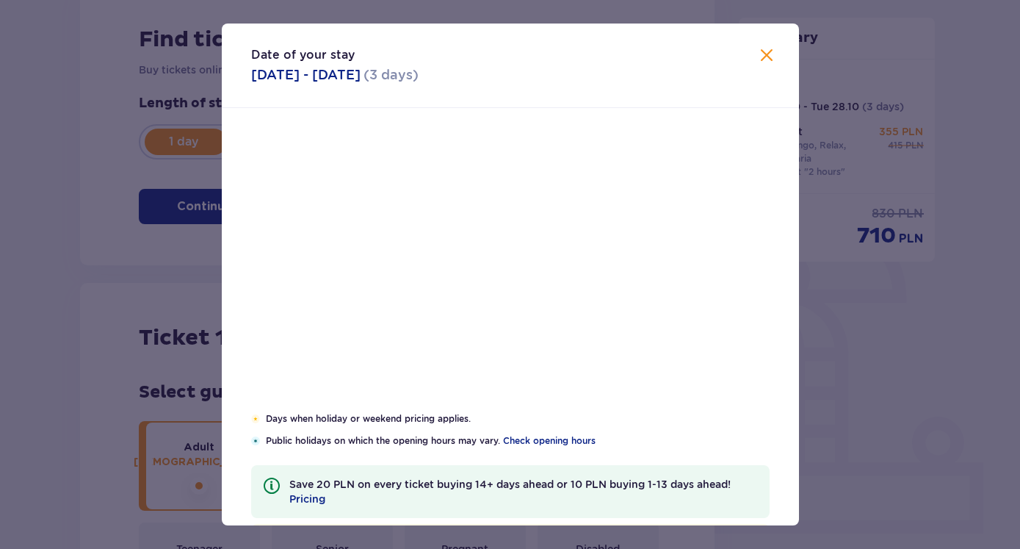
click at [389, 140] on div "[DATE]" at bounding box center [510, 146] width 486 height 18
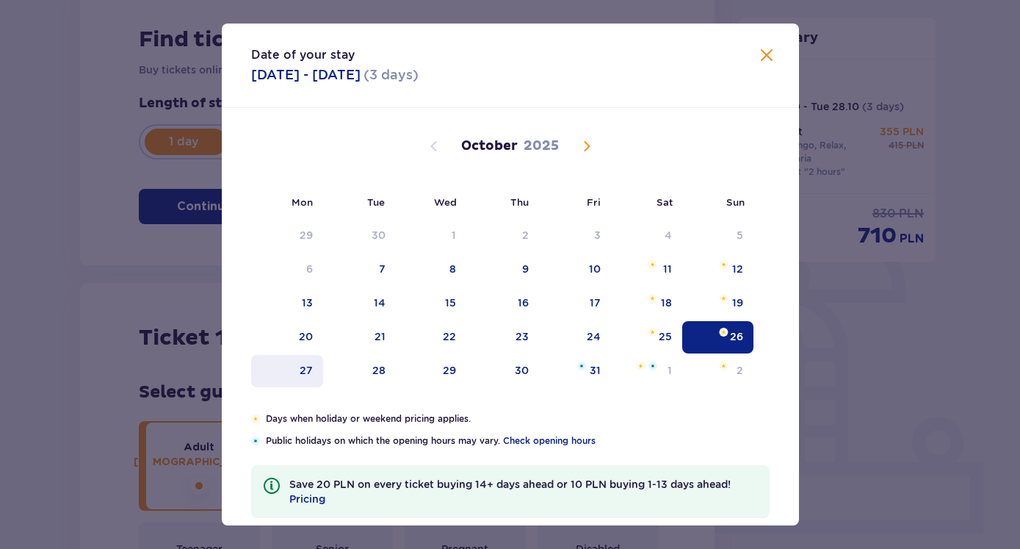
click at [300, 370] on div "27" at bounding box center [306, 370] width 13 height 15
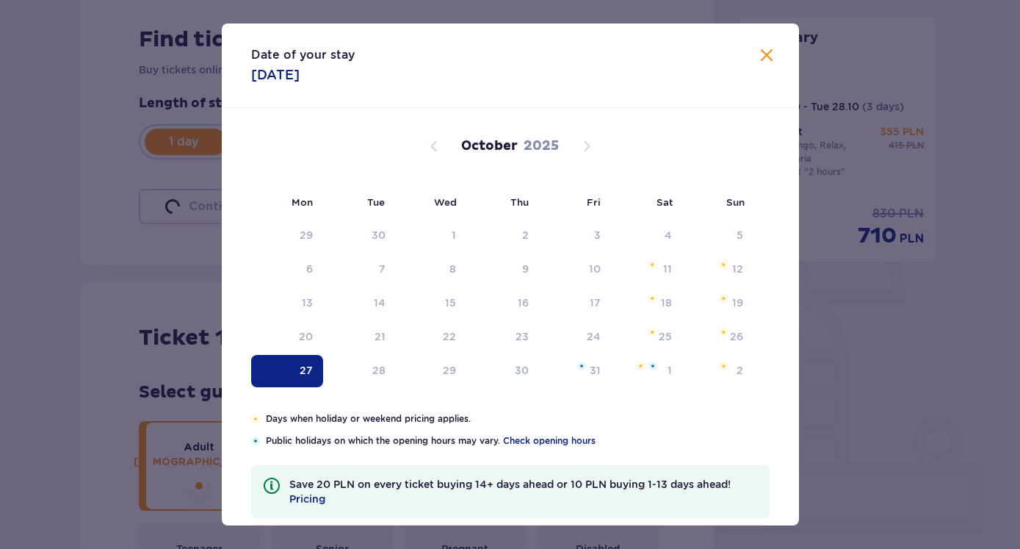
type input "[DATE]"
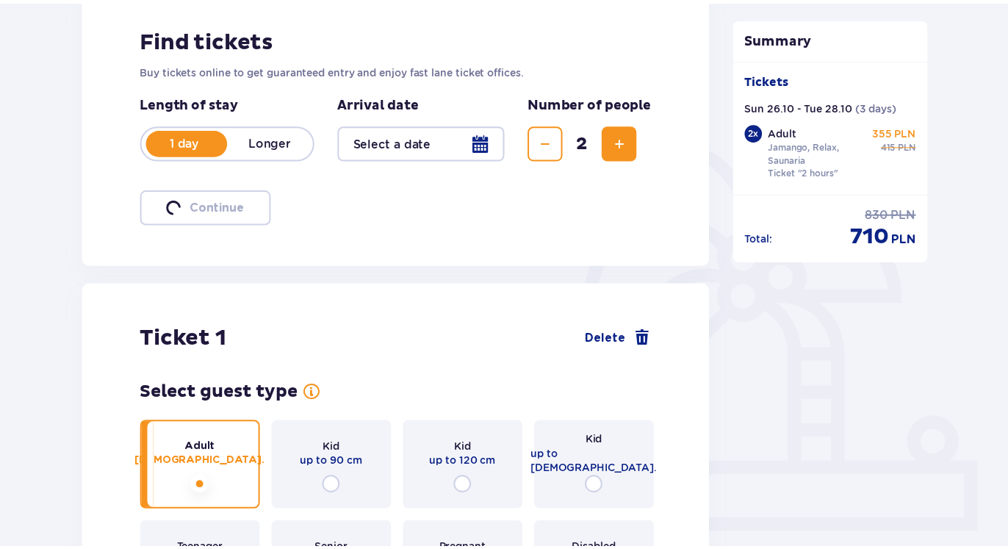
scroll to position [53, 0]
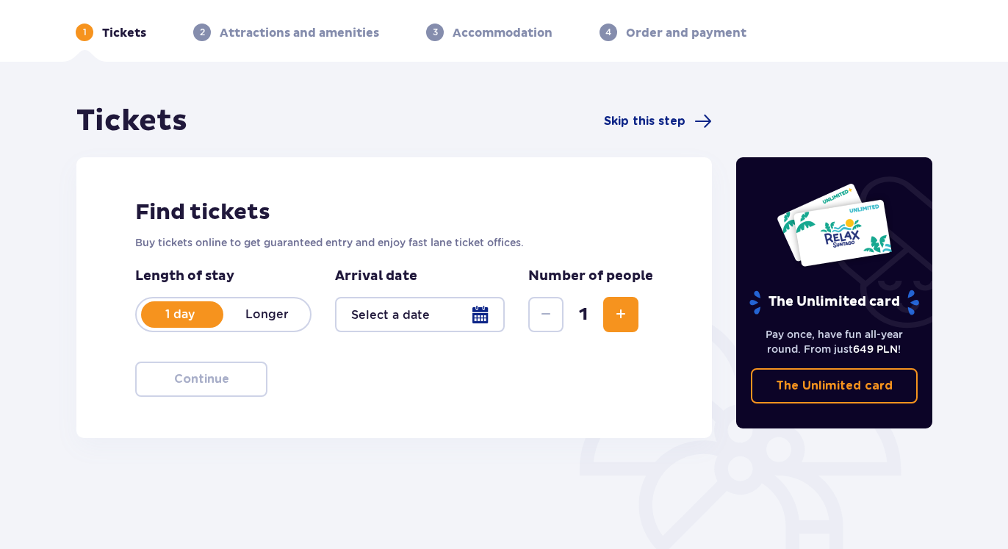
click at [372, 317] on div at bounding box center [420, 314] width 170 height 35
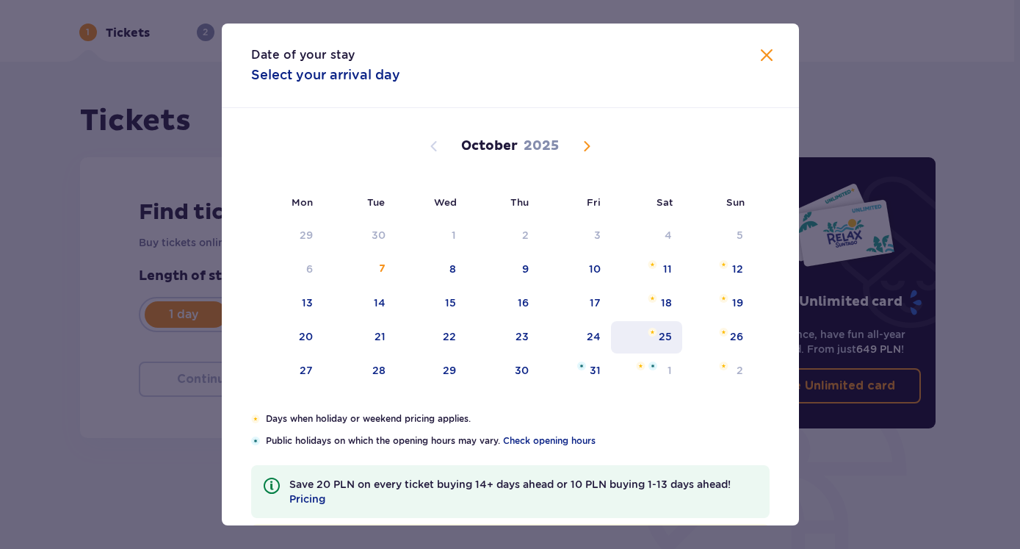
click at [663, 342] on div "25" at bounding box center [665, 336] width 13 height 15
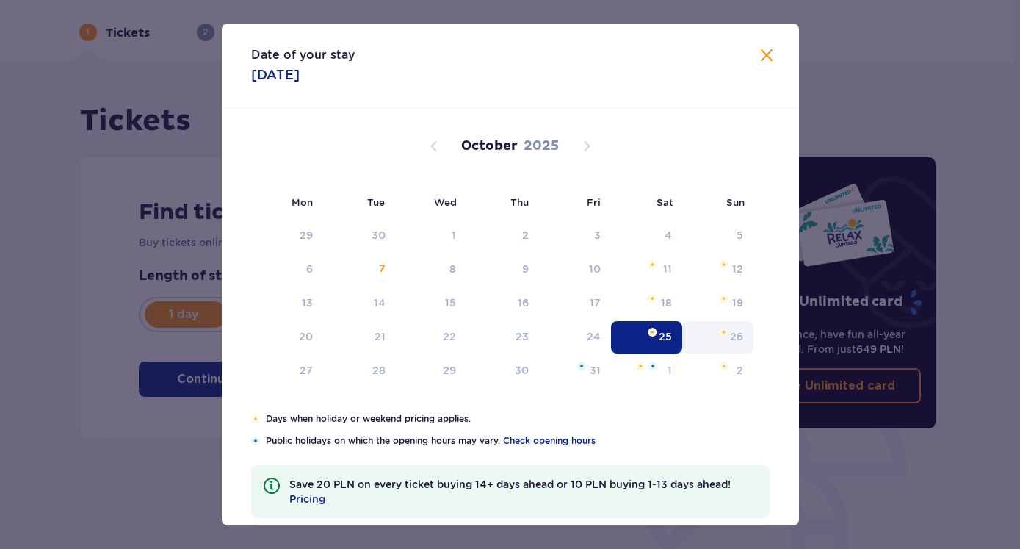
type input "[DATE]"
click at [715, 335] on div "Tickets Skip this step Find tickets Buy tickets online to get guaranteed entry …" at bounding box center [397, 270] width 659 height 335
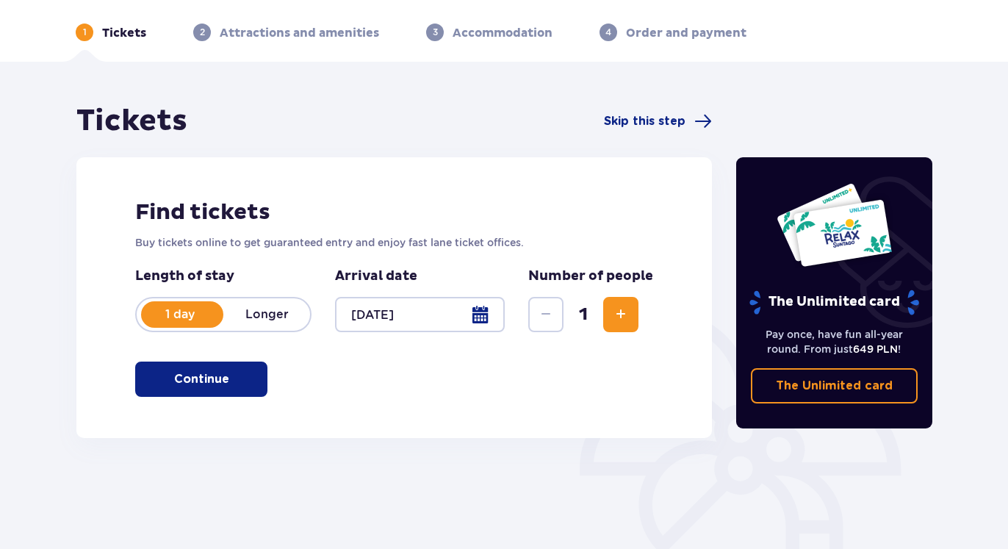
click at [633, 316] on button "Increase" at bounding box center [620, 314] width 35 height 35
click at [220, 360] on div "Find tickets Buy tickets online to get guaranteed entry and enjoy fast lane tic…" at bounding box center [393, 297] width 635 height 281
click at [230, 376] on span "button" at bounding box center [232, 379] width 18 height 18
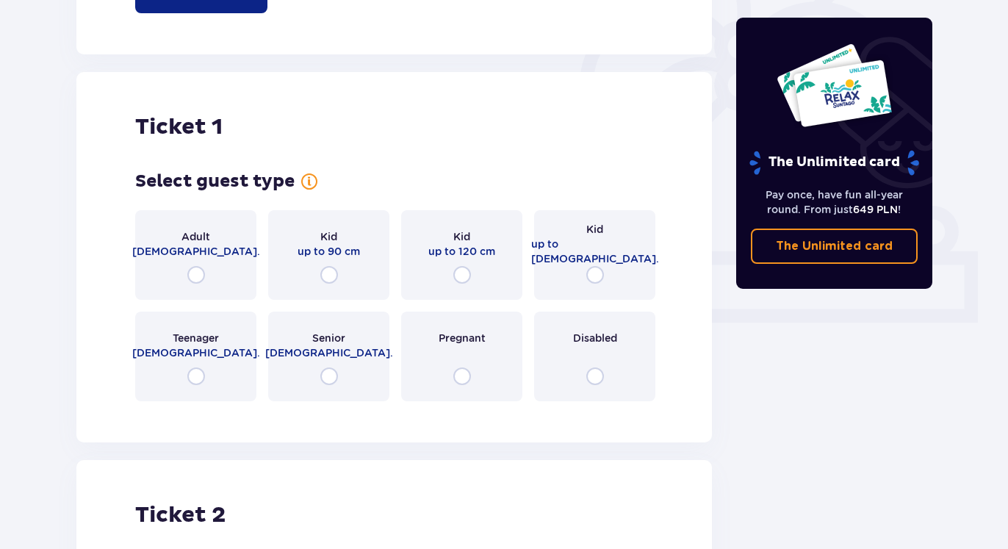
scroll to position [491, 0]
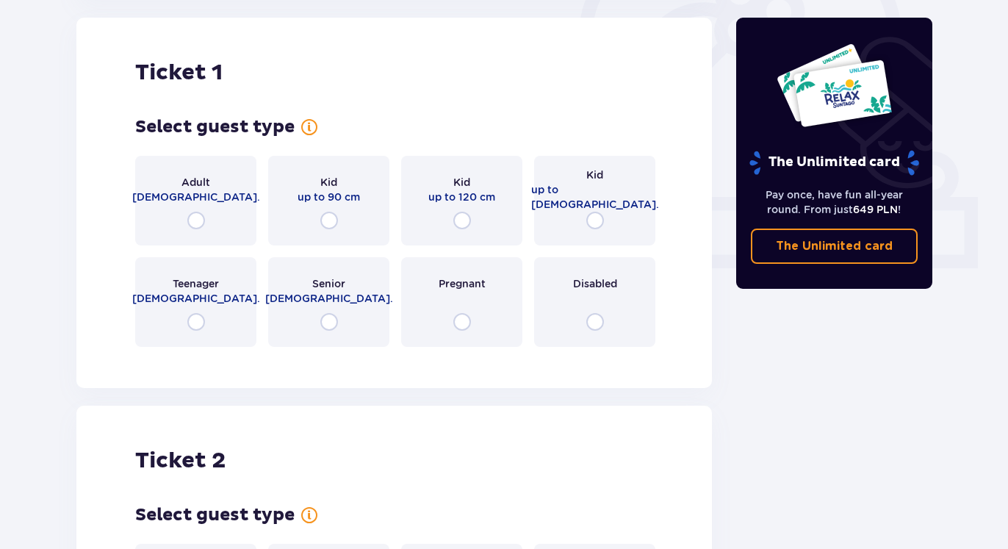
click at [198, 215] on input "radio" at bounding box center [196, 221] width 18 height 18
radio input "true"
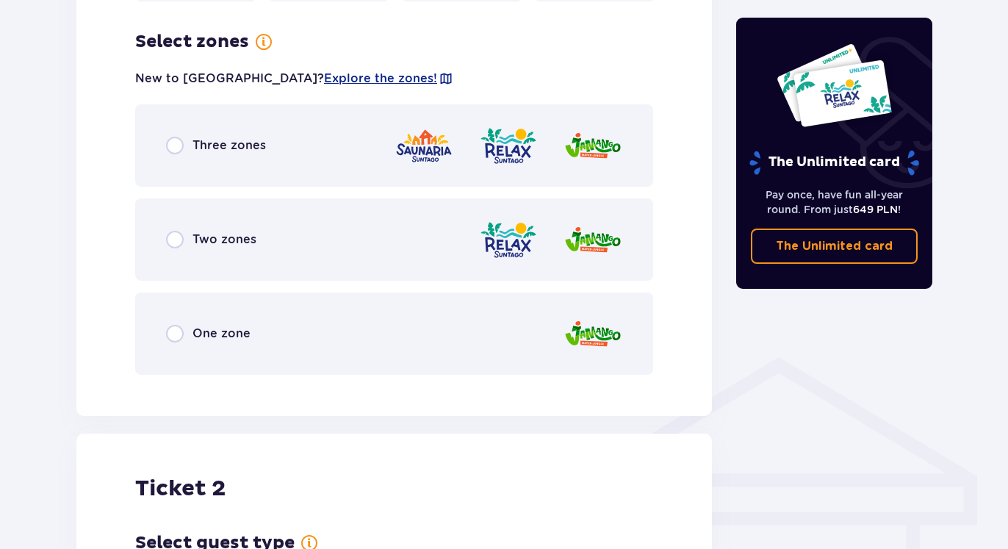
scroll to position [849, 0]
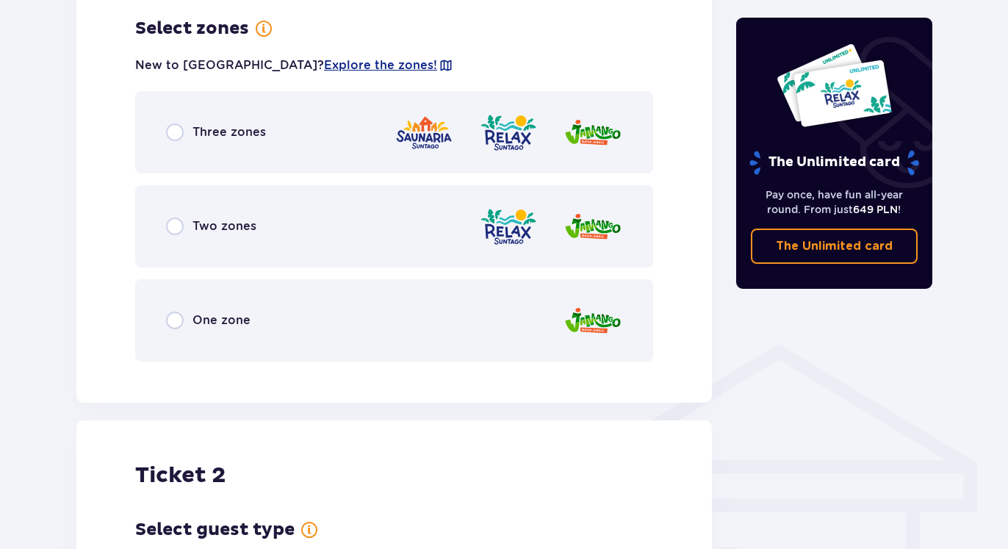
click at [254, 137] on span "Three zones" at bounding box center [228, 132] width 73 height 16
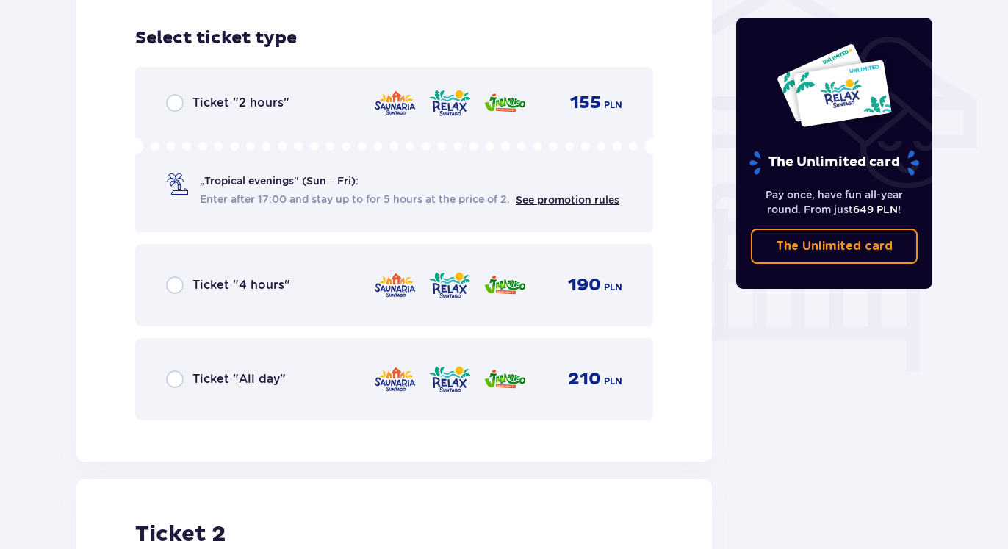
scroll to position [1222, 0]
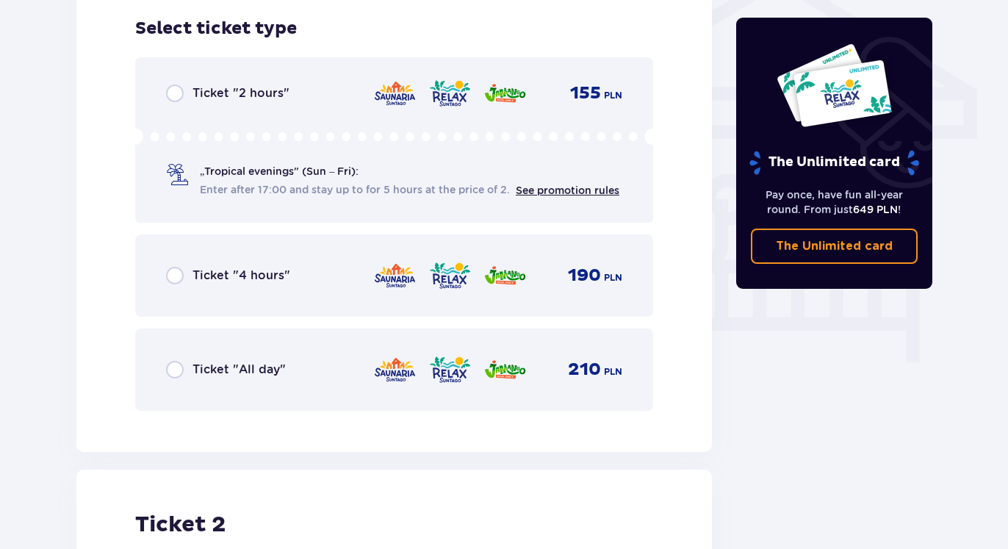
click at [277, 109] on div "Ticket "2 hours" 155 PLN „Tropical evenings" (Sun – Fri): Enter after 17:00 and…" at bounding box center [394, 139] width 518 height 165
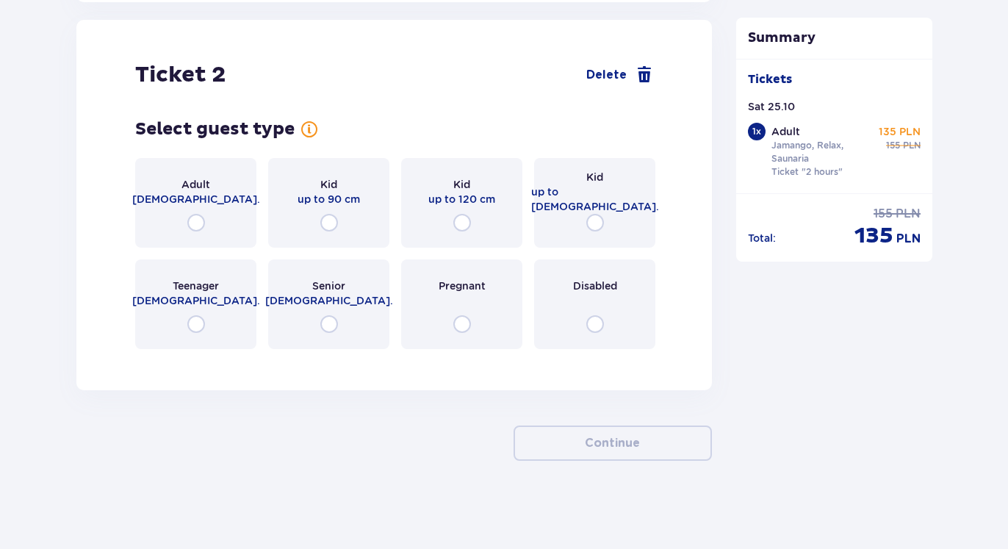
click at [201, 226] on input "radio" at bounding box center [196, 223] width 18 height 18
radio input "true"
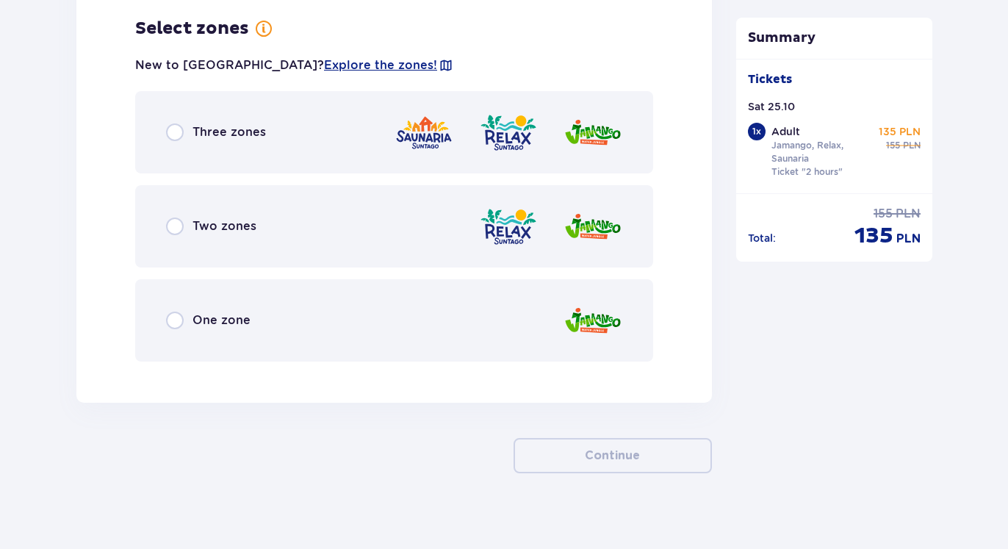
click at [231, 151] on div "Three zones" at bounding box center [394, 132] width 518 height 82
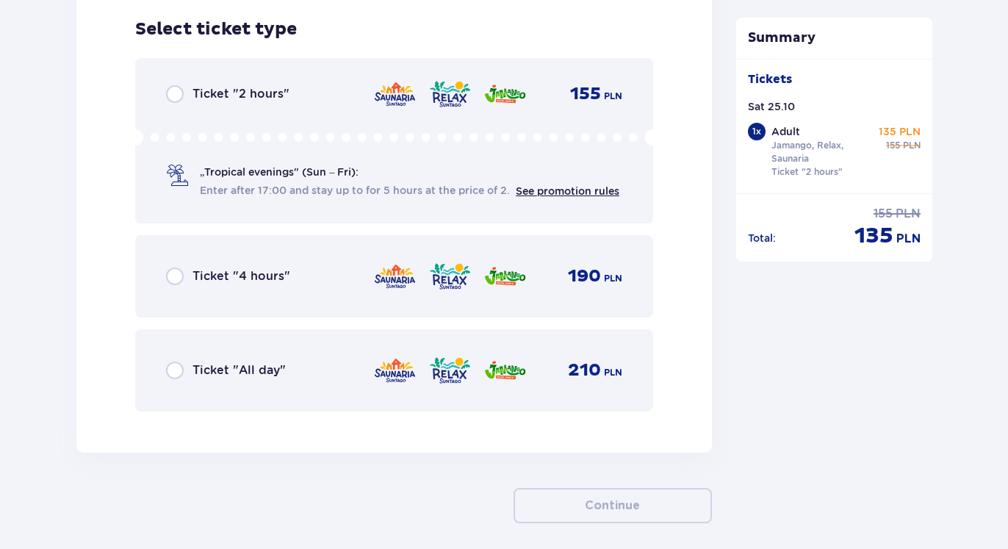
scroll to position [2406, 0]
click at [309, 104] on div "Ticket "2 hours" 155 PLN „Tropical evenings" (Sun – Fri): Enter after 17:00 and…" at bounding box center [394, 139] width 518 height 165
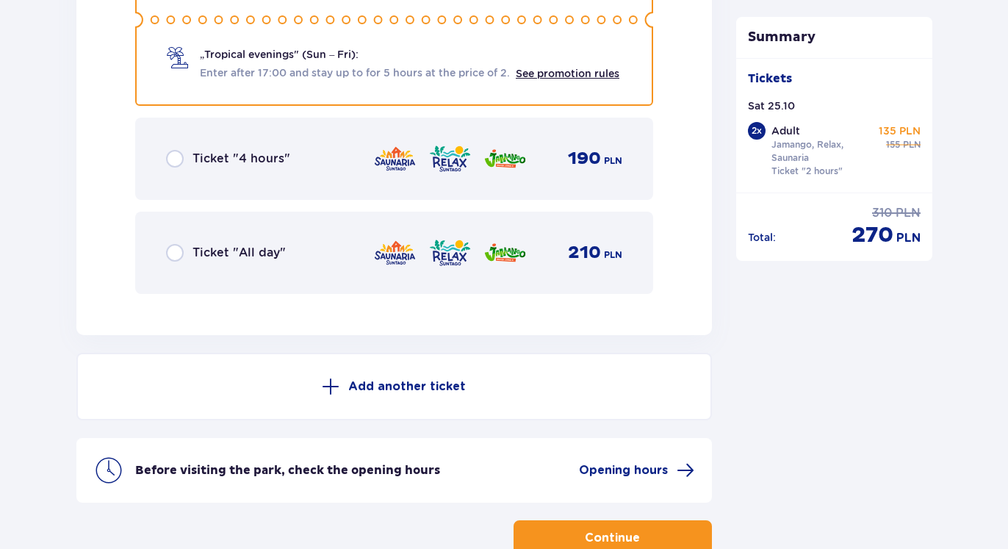
scroll to position [2393, 0]
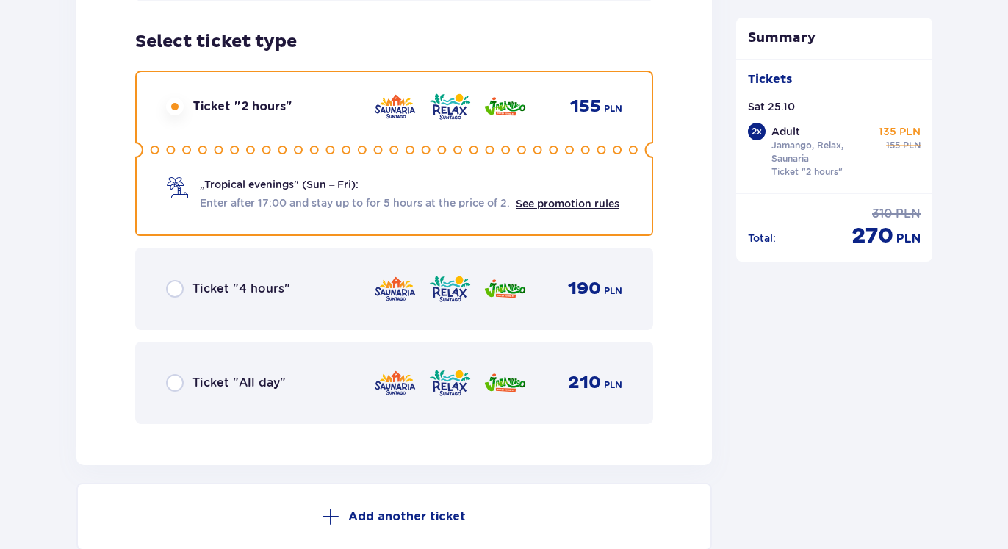
click at [181, 374] on div "Ticket "All day" 210 PLN" at bounding box center [394, 382] width 456 height 31
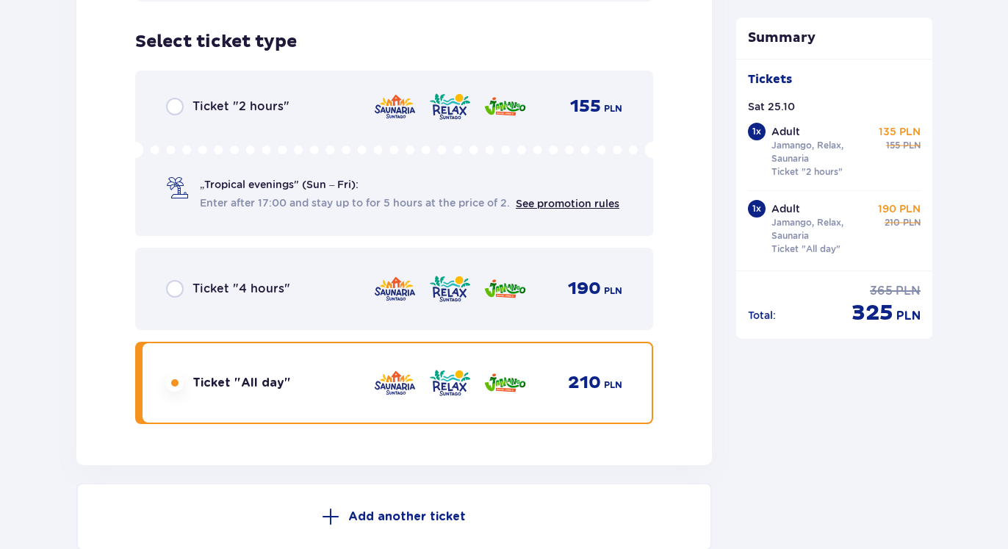
click at [187, 119] on div "Ticket "2 hours" 155 PLN „Tropical evenings" (Sun – Fri): Enter after 17:00 and…" at bounding box center [394, 153] width 518 height 165
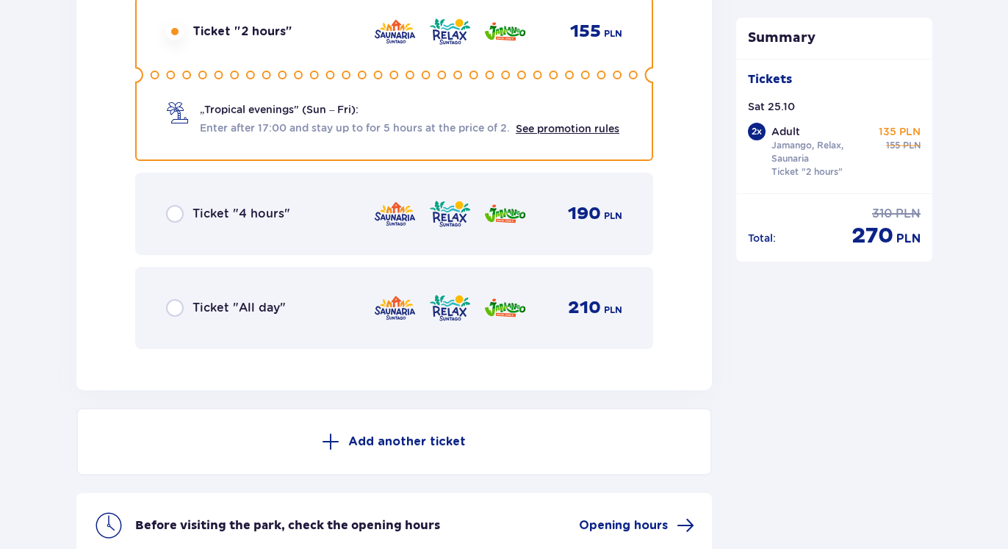
scroll to position [2618, 0]
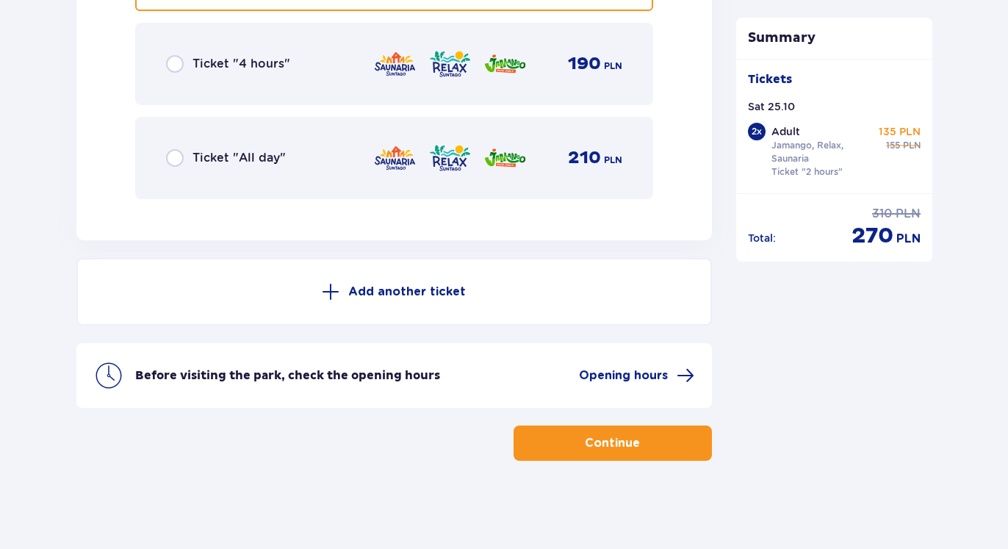
click at [610, 434] on button "Continue" at bounding box center [613, 442] width 198 height 35
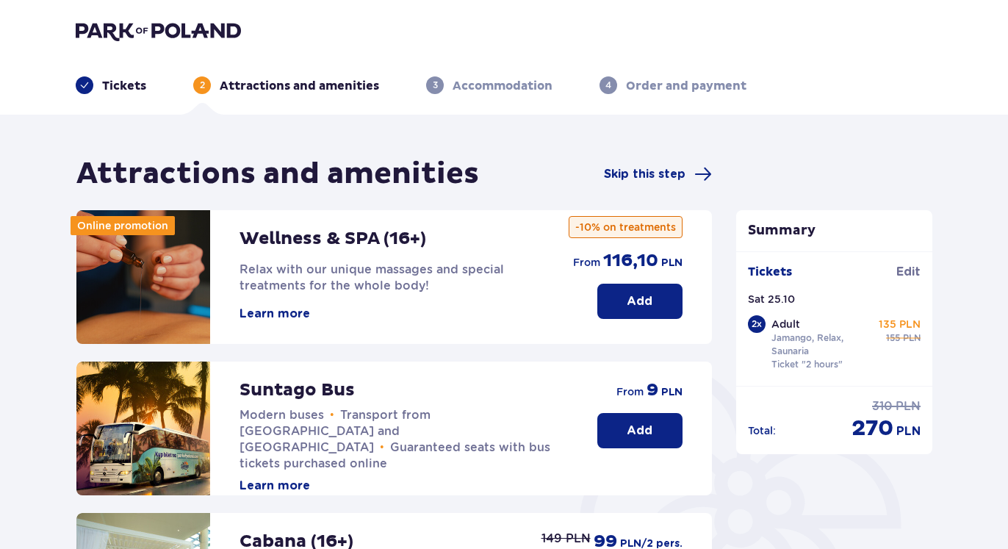
scroll to position [150, 0]
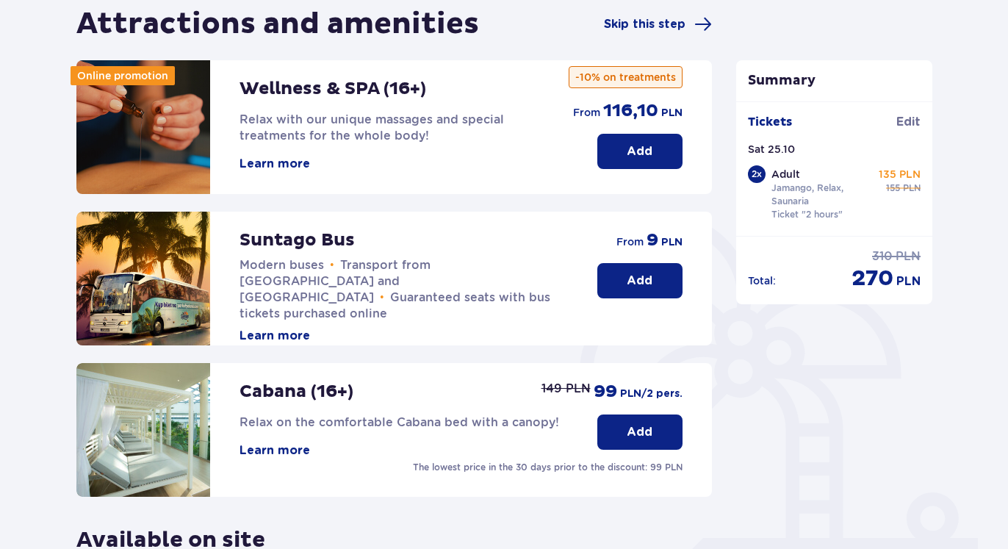
click at [648, 278] on p "Add" at bounding box center [640, 281] width 26 height 16
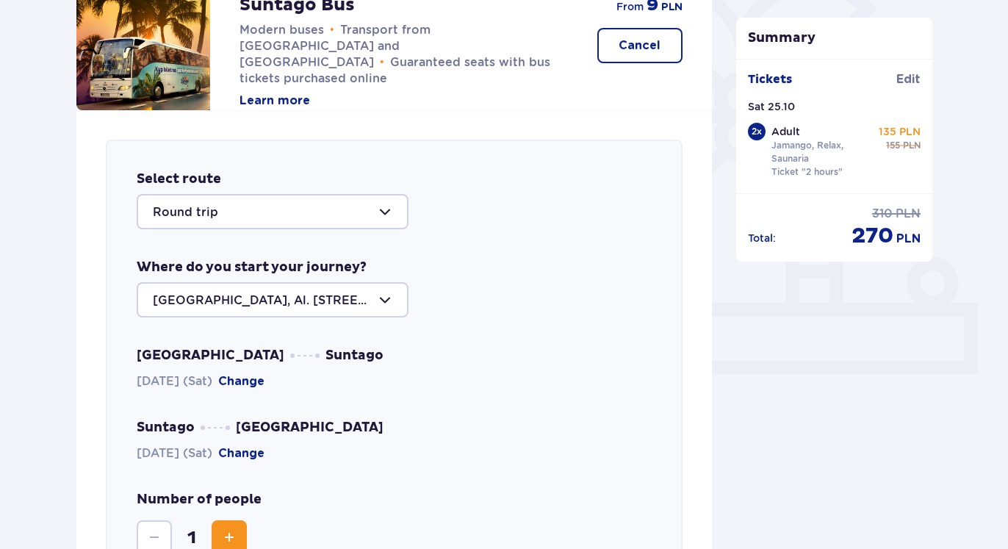
scroll to position [507, 0]
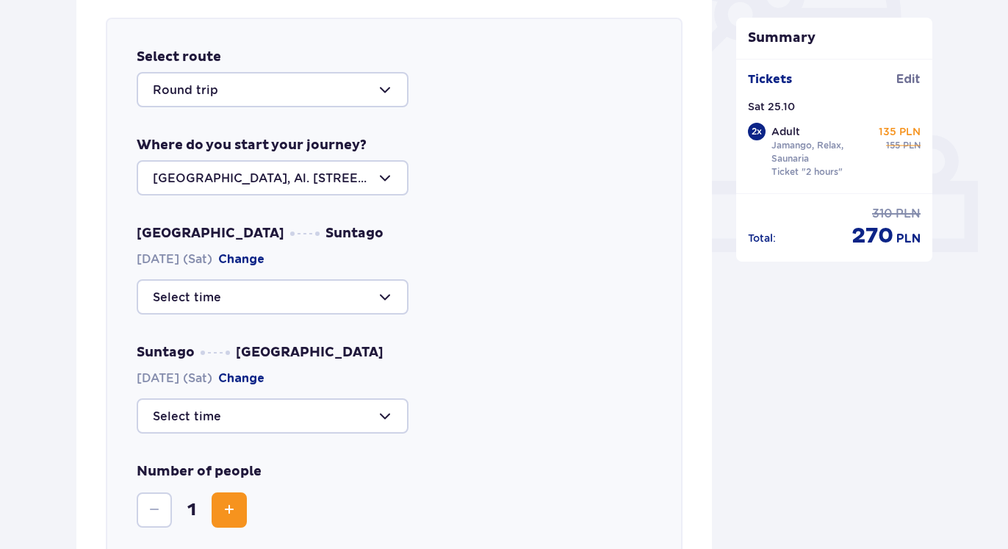
click at [314, 281] on div at bounding box center [273, 296] width 272 height 35
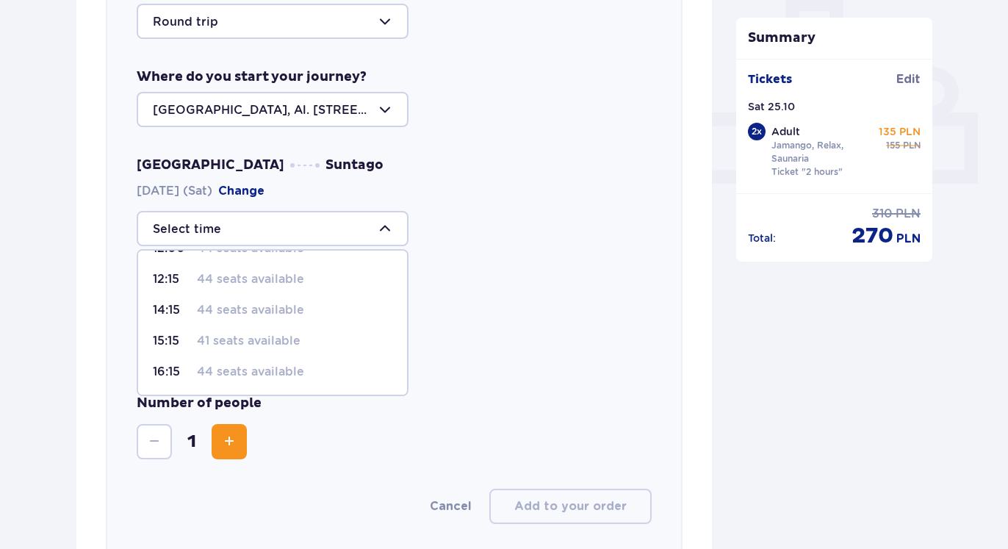
scroll to position [582, 0]
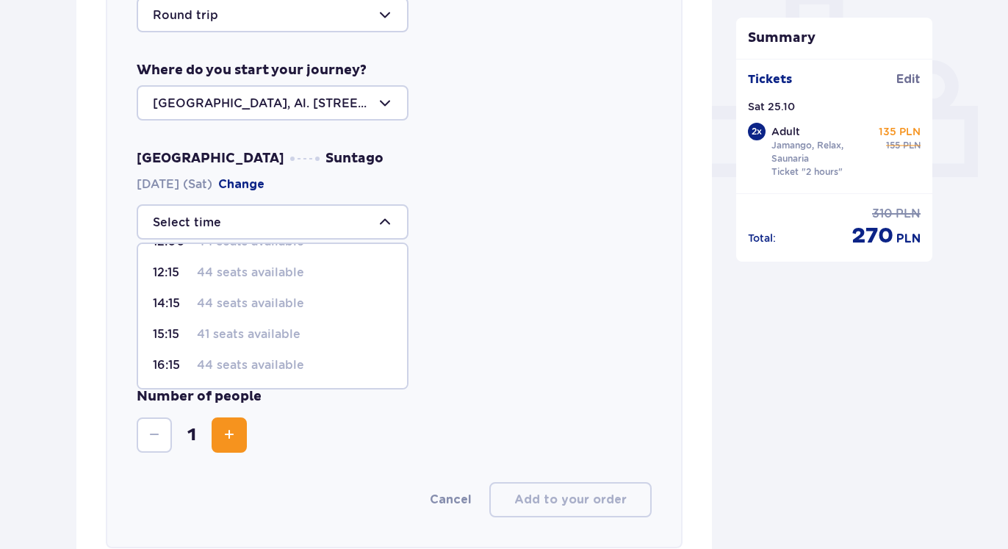
click at [285, 354] on span "16:15 44 seats available" at bounding box center [272, 365] width 269 height 31
type input "16:15"
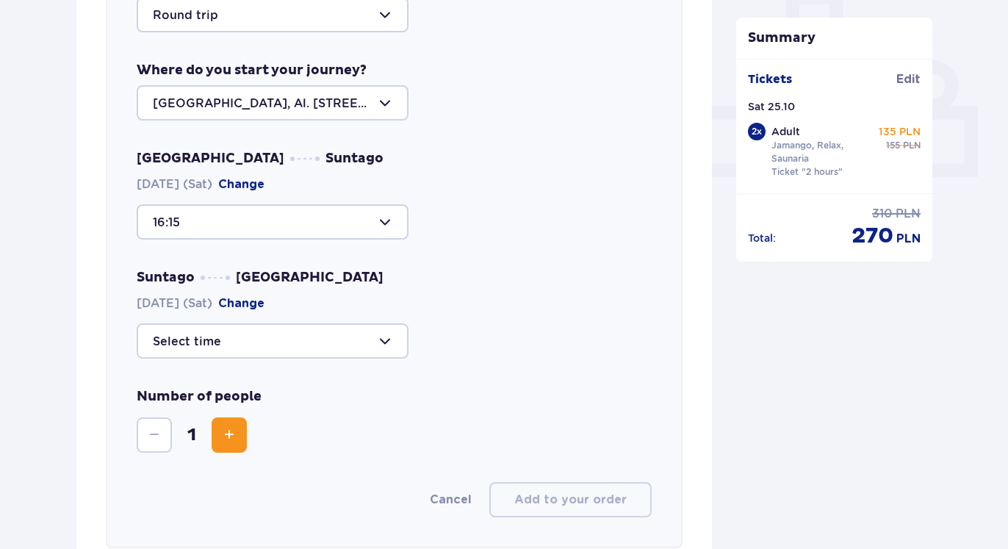
click at [270, 342] on div at bounding box center [273, 340] width 272 height 35
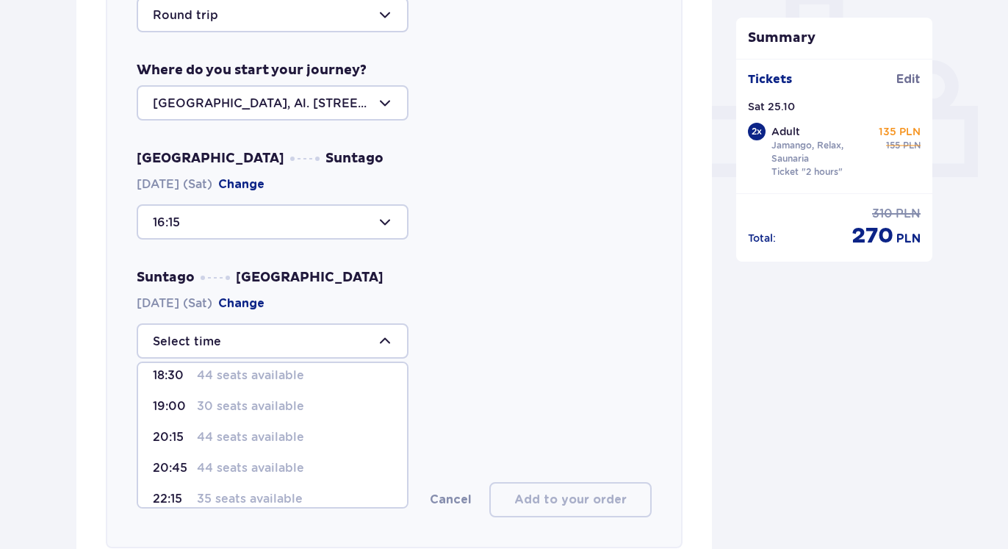
scroll to position [56, 0]
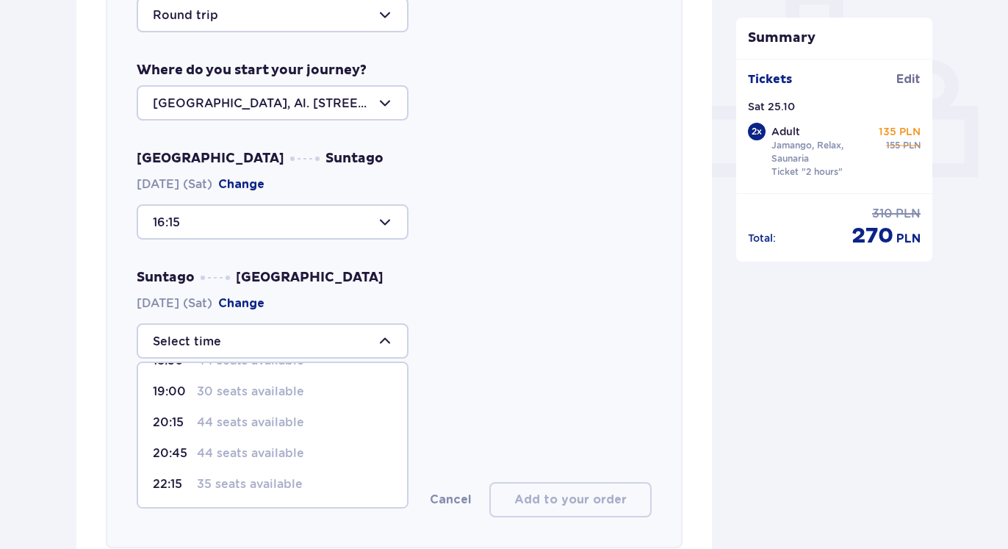
click at [271, 485] on p "35 seats available" at bounding box center [250, 484] width 106 height 16
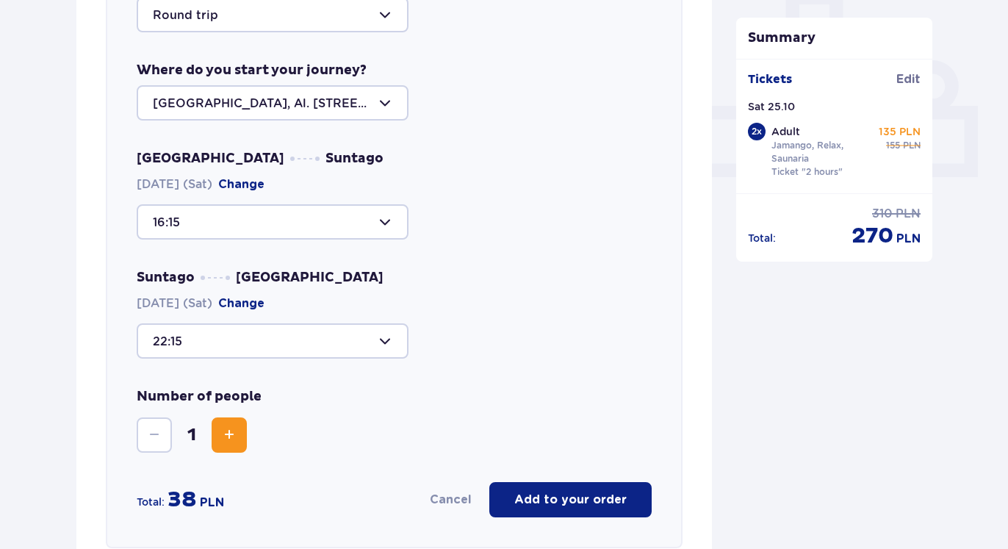
type input "22:15"
click at [237, 443] on span "Increase" at bounding box center [229, 435] width 18 height 18
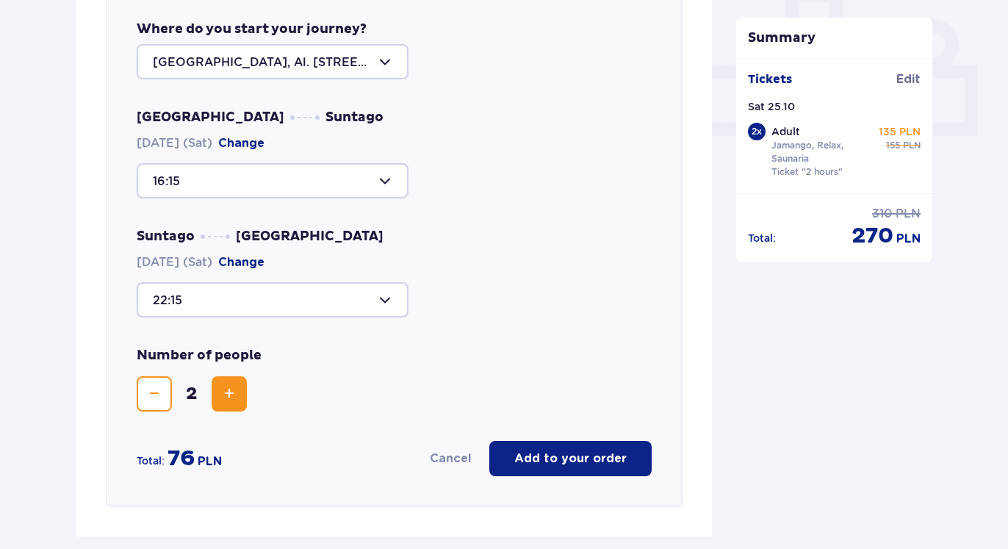
scroll to position [657, 0]
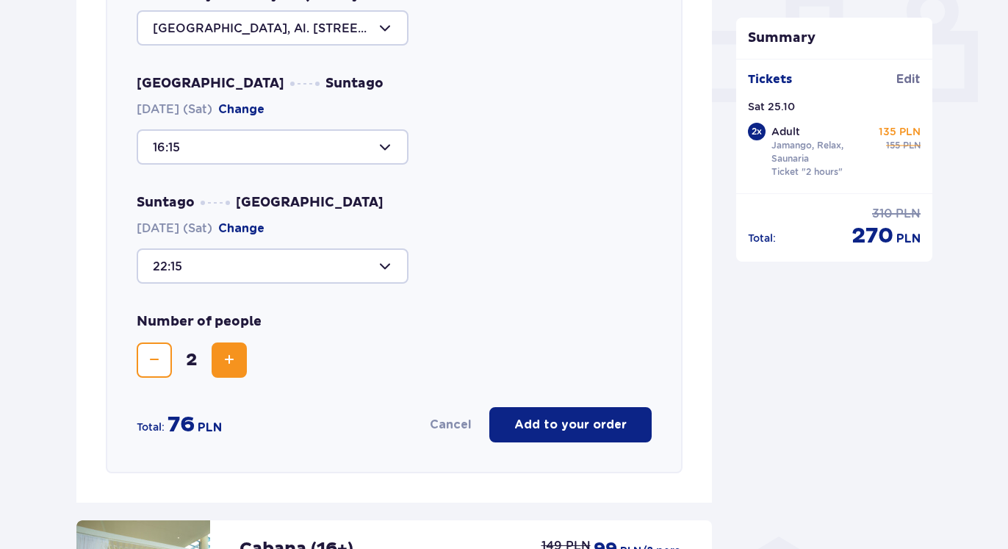
click at [544, 425] on p "Add to your order" at bounding box center [570, 425] width 112 height 16
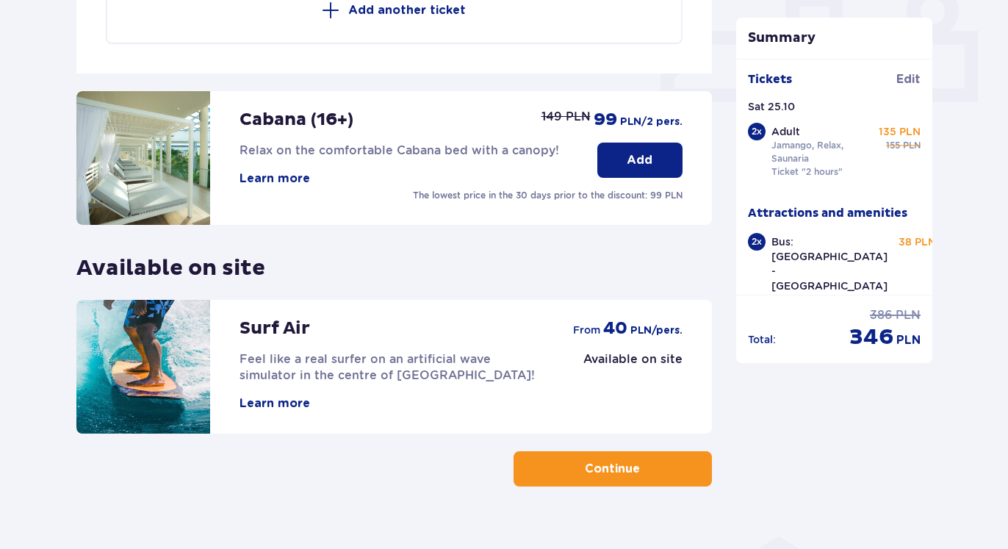
scroll to position [682, 0]
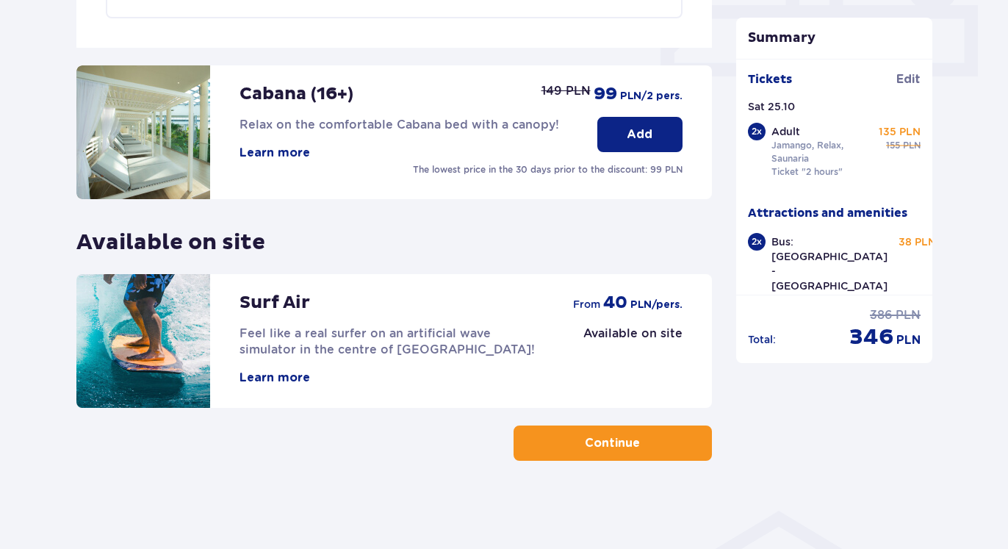
click at [657, 438] on button "Continue" at bounding box center [613, 442] width 198 height 35
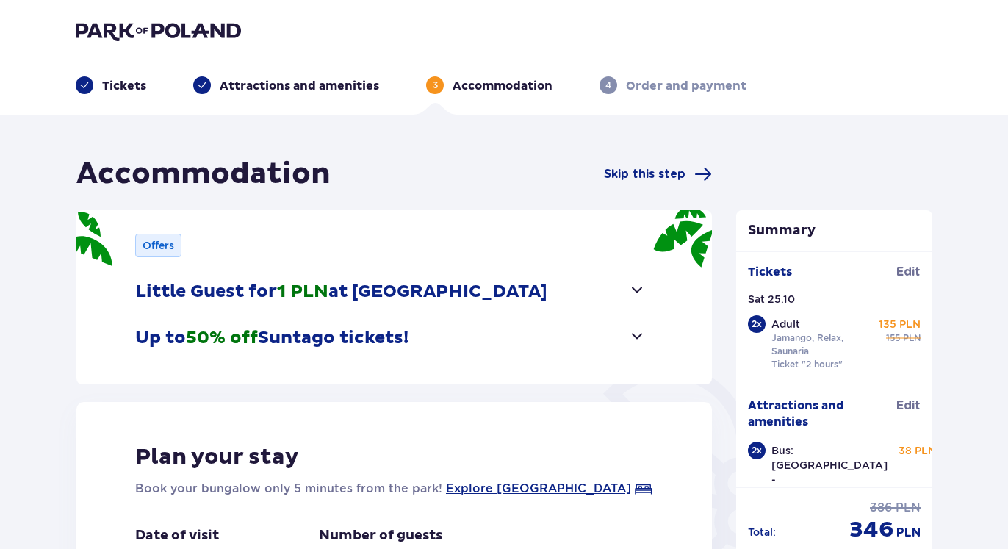
click at [504, 322] on button "Up to 50% off Suntago tickets!" at bounding box center [390, 338] width 511 height 46
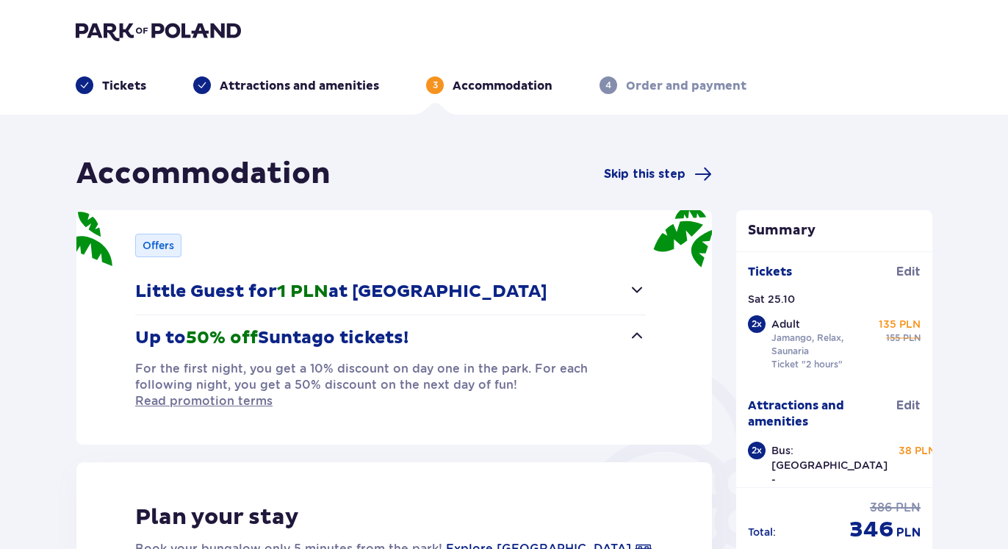
click at [504, 290] on p "Little Guest for 1 PLN at [GEOGRAPHIC_DATA]" at bounding box center [341, 292] width 412 height 22
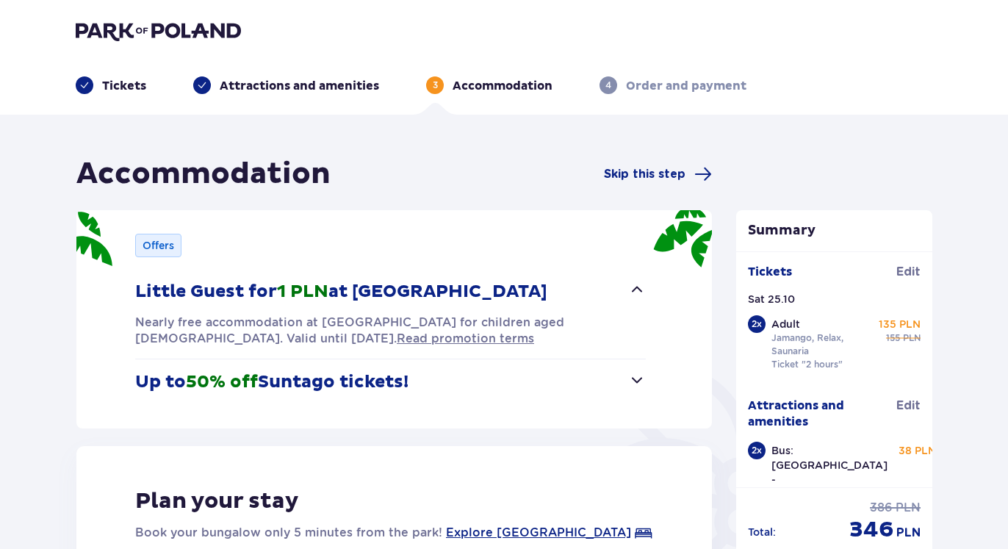
click at [632, 378] on span "button" at bounding box center [637, 380] width 18 height 18
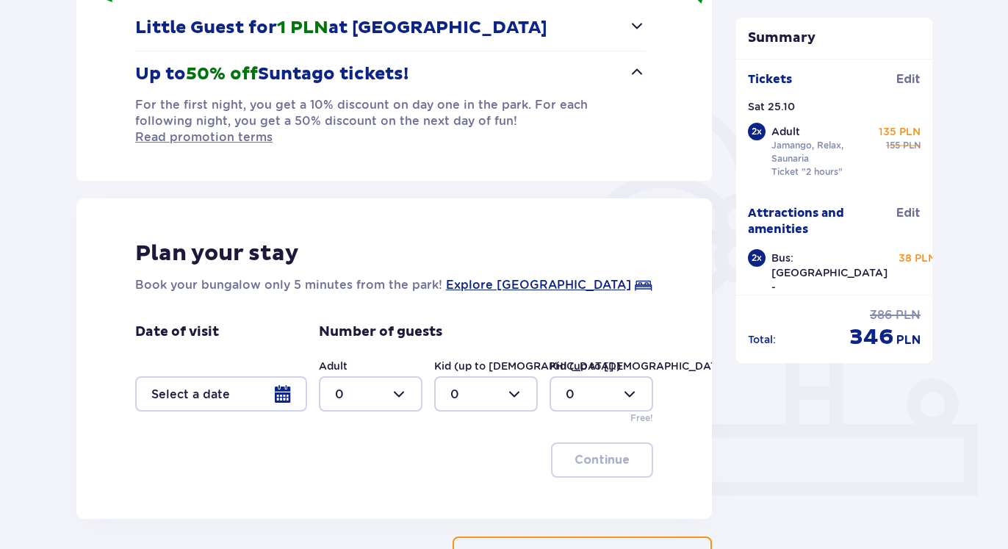
scroll to position [300, 0]
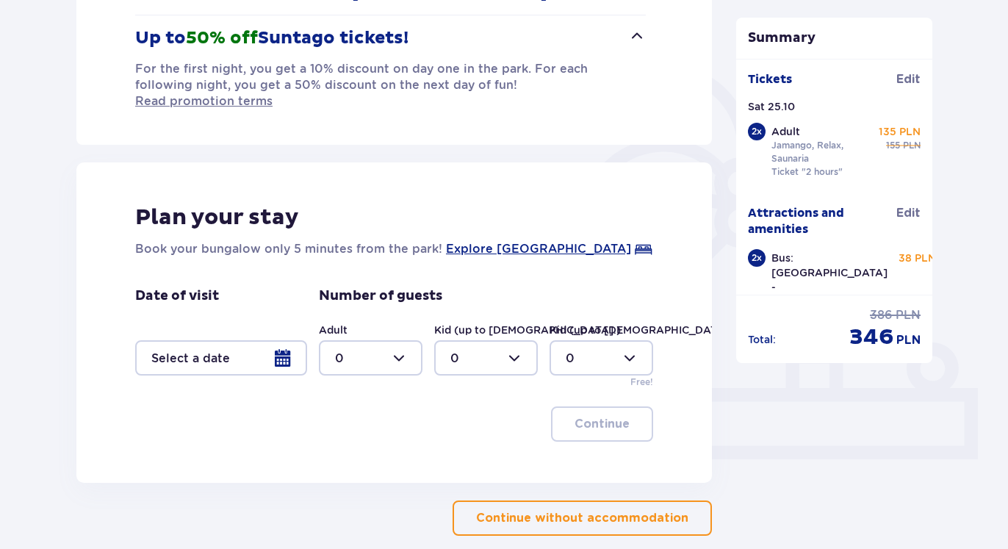
click at [212, 340] on div at bounding box center [221, 357] width 172 height 35
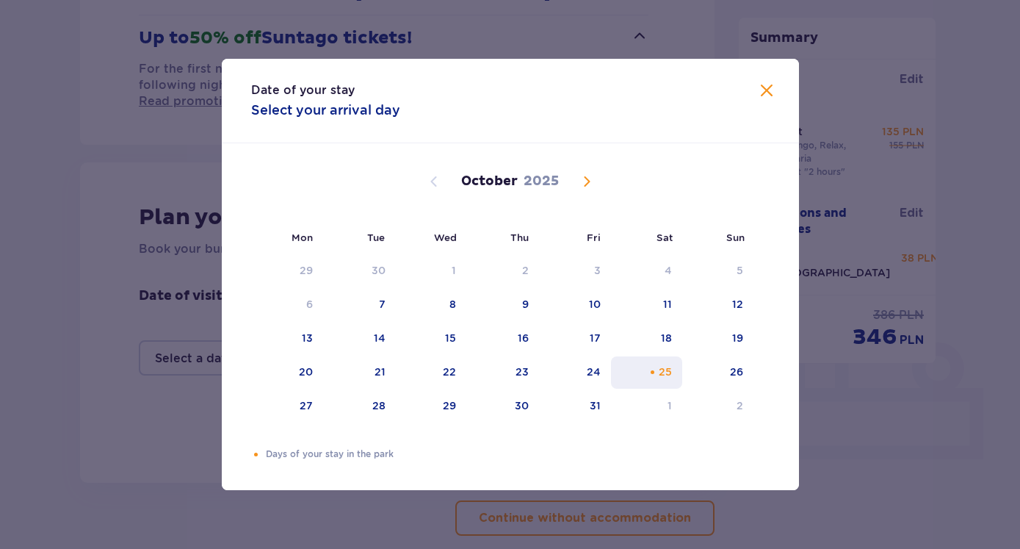
click at [669, 375] on div "25" at bounding box center [665, 371] width 13 height 15
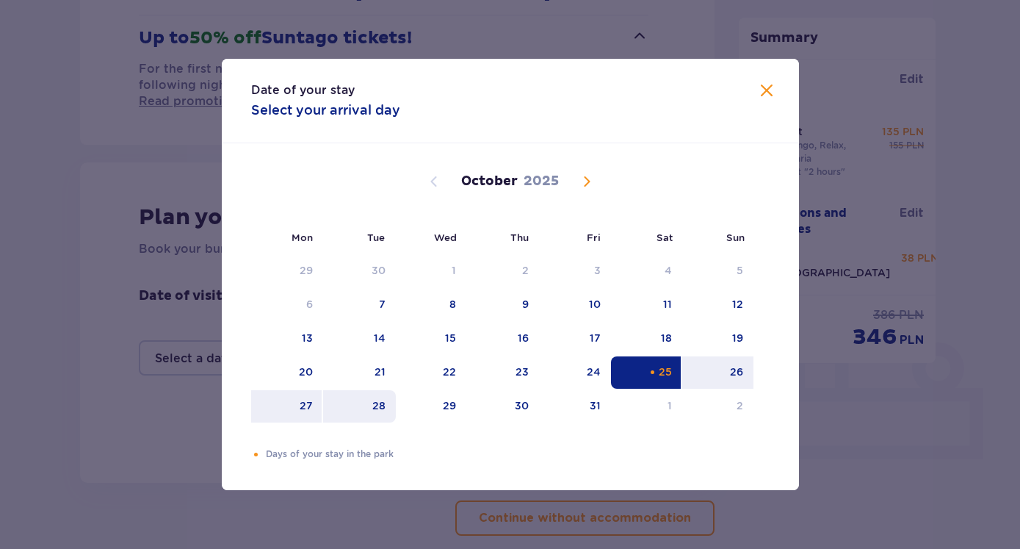
click at [340, 413] on div "28" at bounding box center [359, 406] width 73 height 32
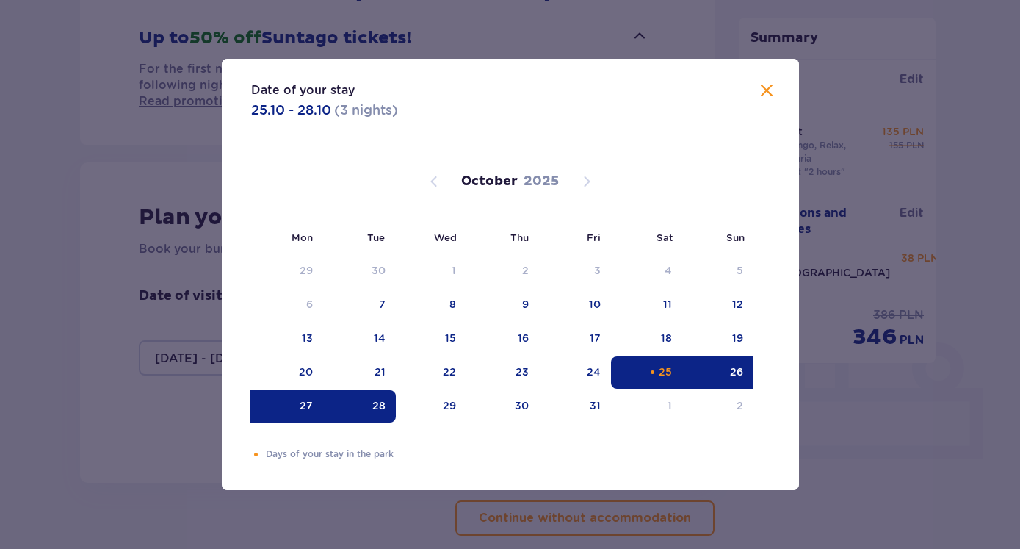
type input "[DATE] - [DATE]"
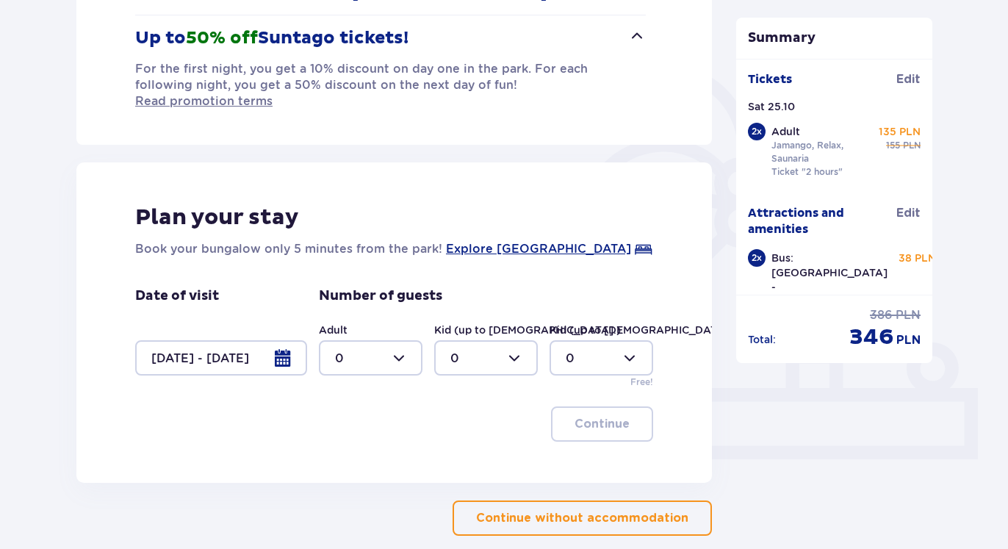
click at [389, 343] on div at bounding box center [371, 357] width 104 height 35
click at [350, 440] on div "2" at bounding box center [370, 448] width 71 height 16
type input "2"
click at [574, 416] on p "Continue" at bounding box center [601, 424] width 55 height 16
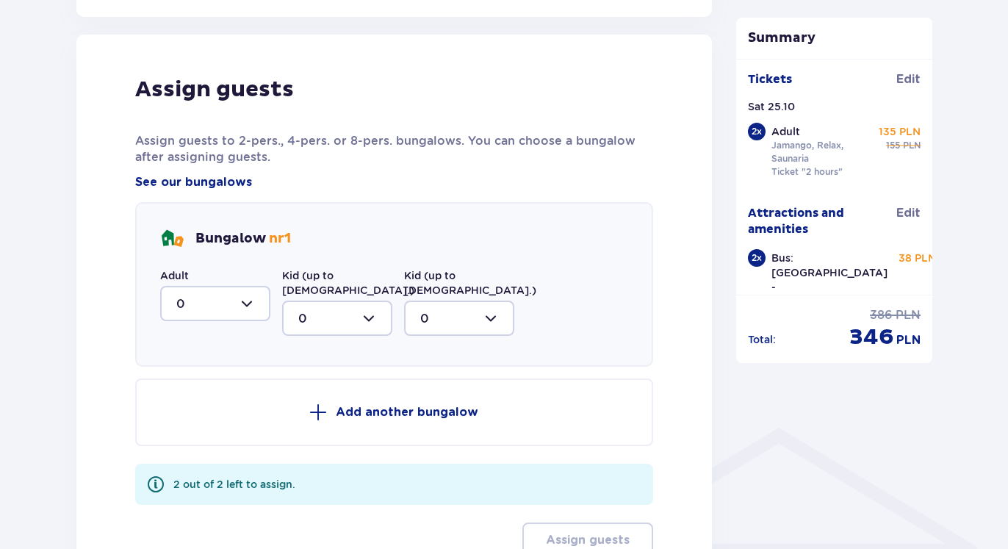
scroll to position [766, 0]
click at [256, 285] on div at bounding box center [215, 302] width 110 height 35
click at [204, 401] on div "2" at bounding box center [215, 409] width 78 height 16
type input "2"
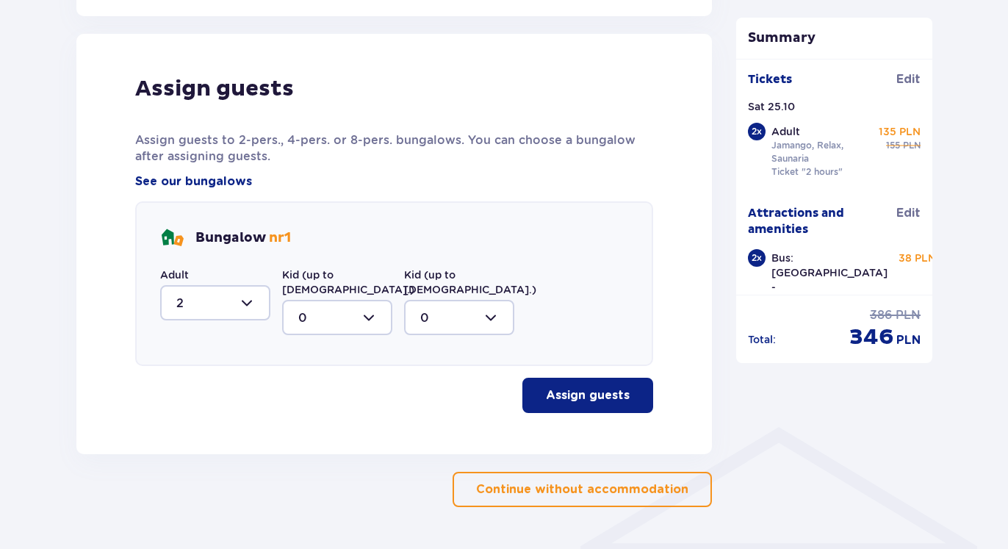
click at [615, 378] on button "Assign guests" at bounding box center [587, 395] width 131 height 35
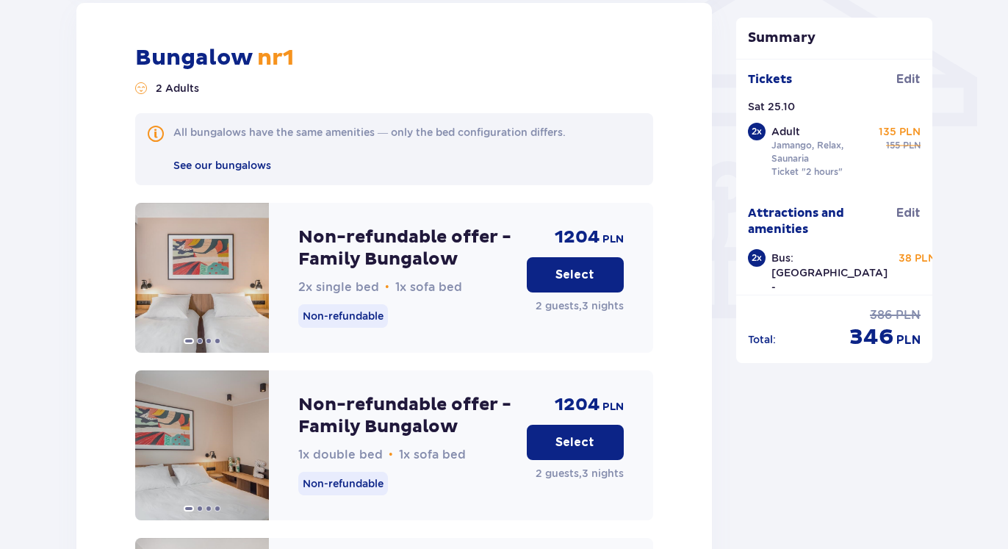
scroll to position [1189, 0]
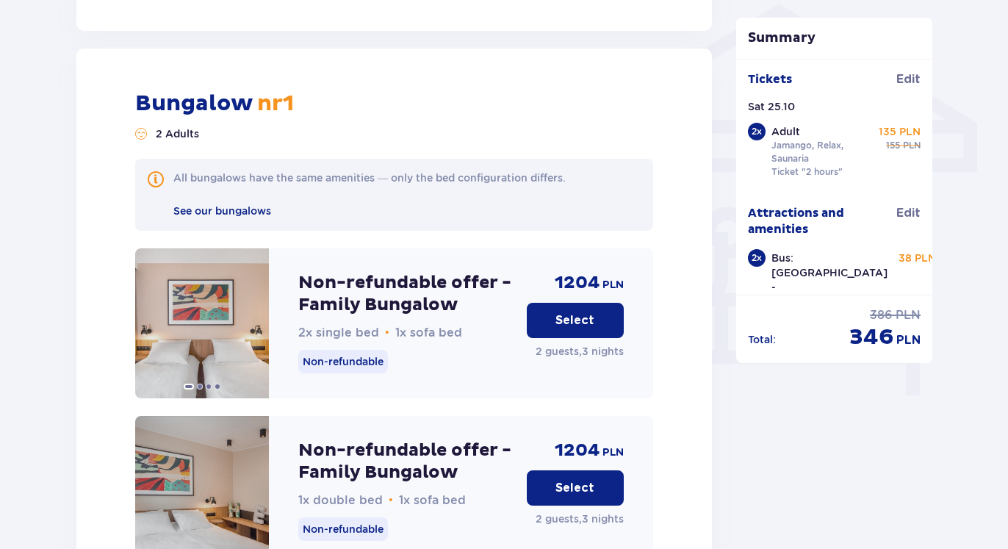
click at [552, 303] on button "Select" at bounding box center [575, 320] width 97 height 35
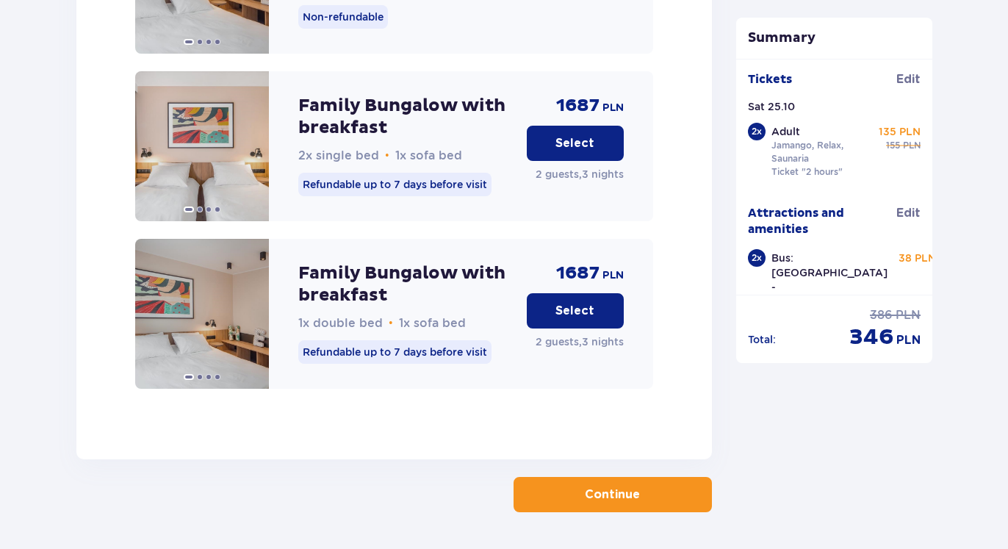
scroll to position [2406, 0]
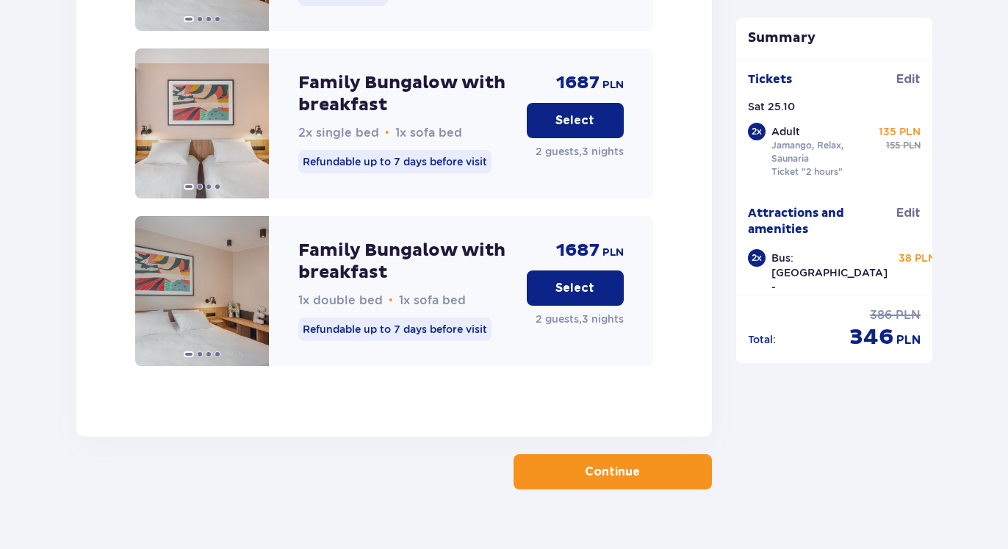
click at [605, 464] on p "Continue" at bounding box center [612, 472] width 55 height 16
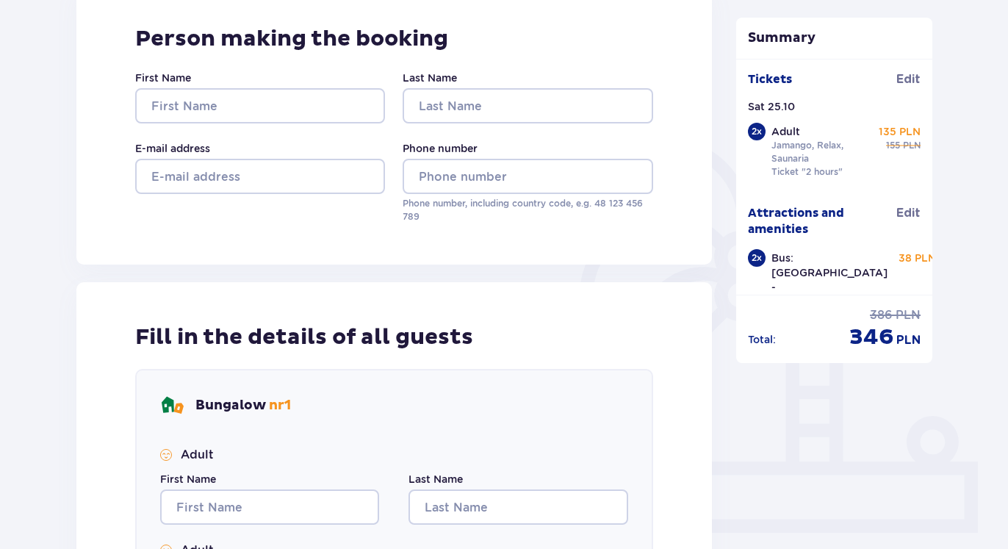
scroll to position [300, 0]
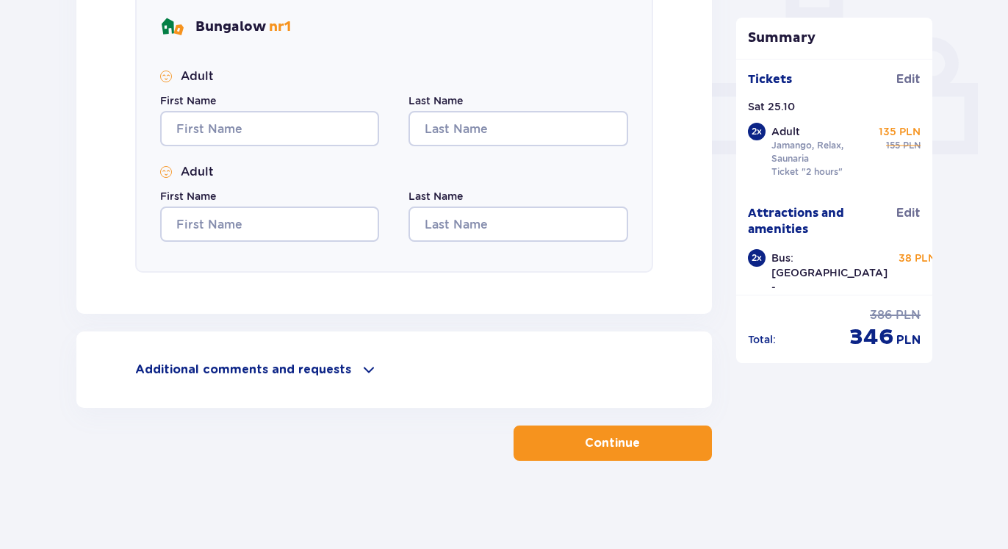
click at [568, 439] on button "Continue" at bounding box center [613, 442] width 198 height 35
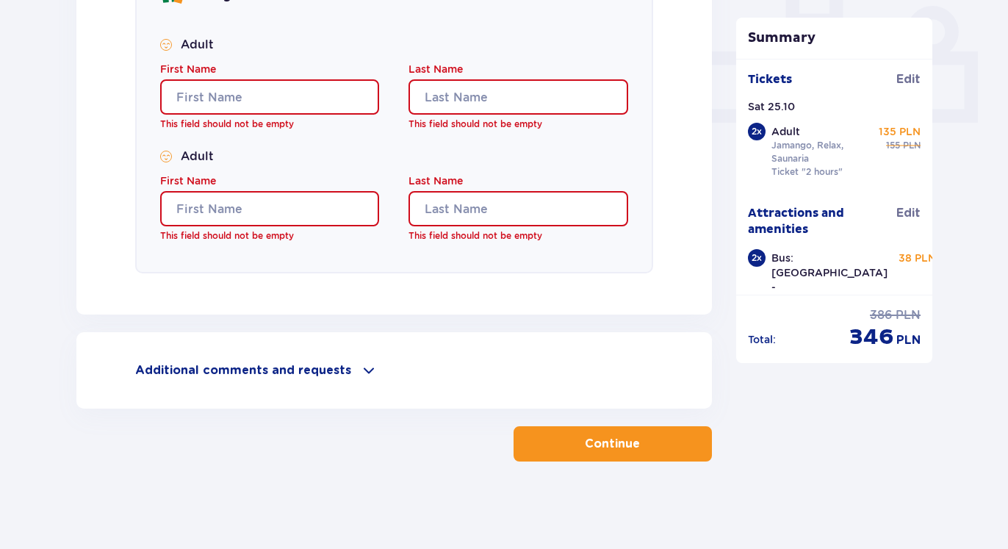
drag, startPoint x: 372, startPoint y: 401, endPoint x: 363, endPoint y: 383, distance: 19.7
click at [371, 400] on div "Additional comments and requests Can we help you with anything else? Let us kno…" at bounding box center [393, 370] width 635 height 76
click at [360, 378] on span at bounding box center [369, 370] width 18 height 18
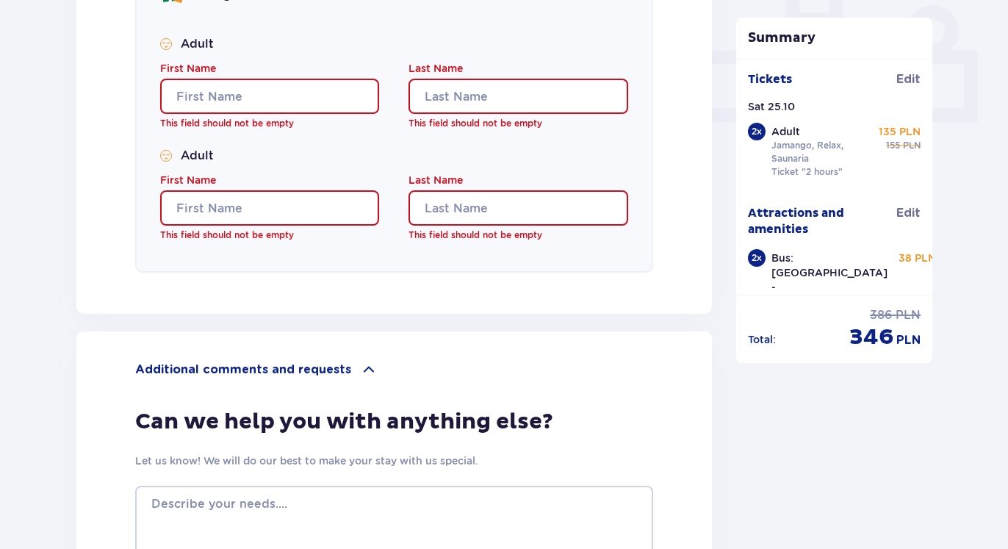
click at [360, 378] on span at bounding box center [369, 370] width 18 height 18
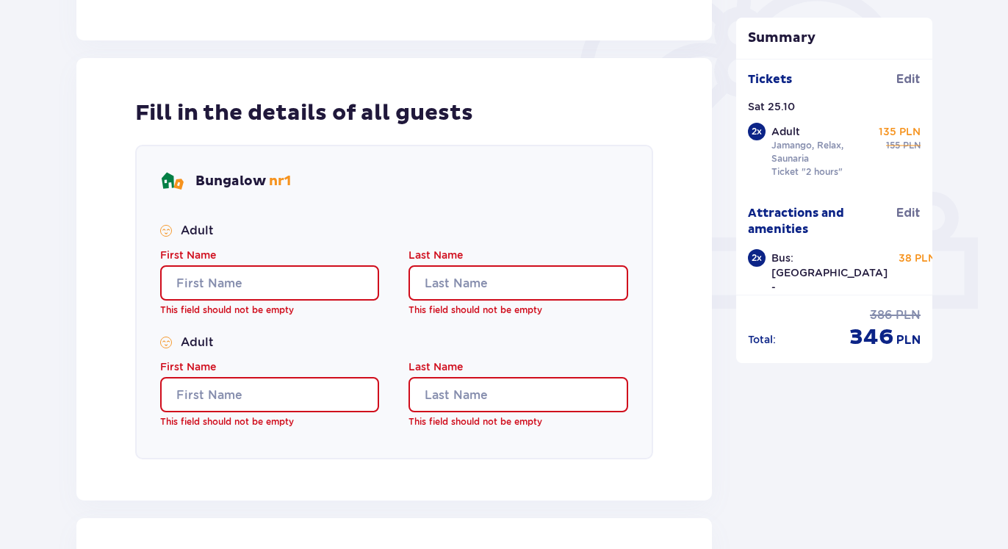
scroll to position [337, 0]
